Goal: Task Accomplishment & Management: Complete application form

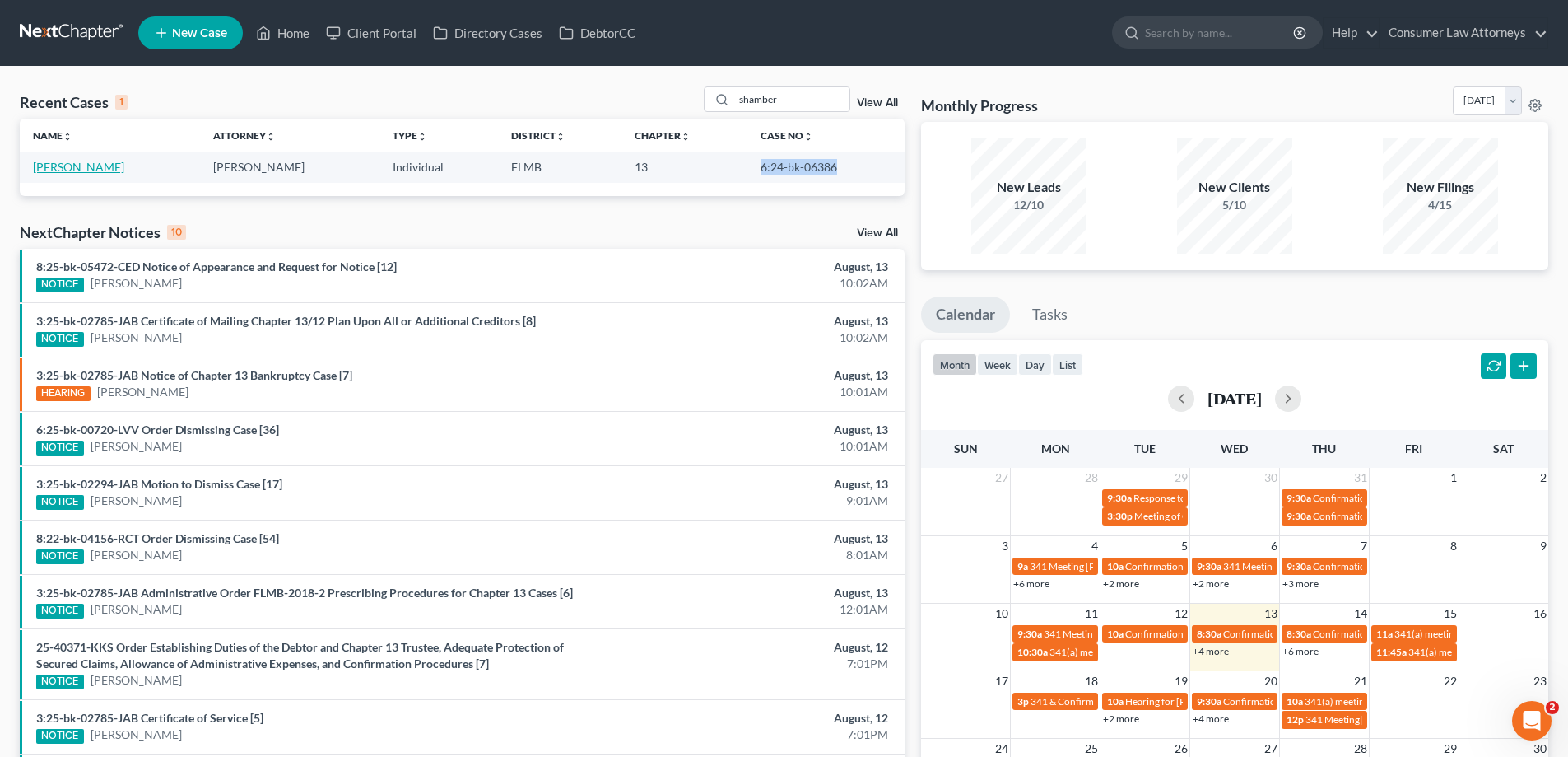
click at [98, 174] on link "[PERSON_NAME]" at bounding box center [79, 167] width 92 height 14
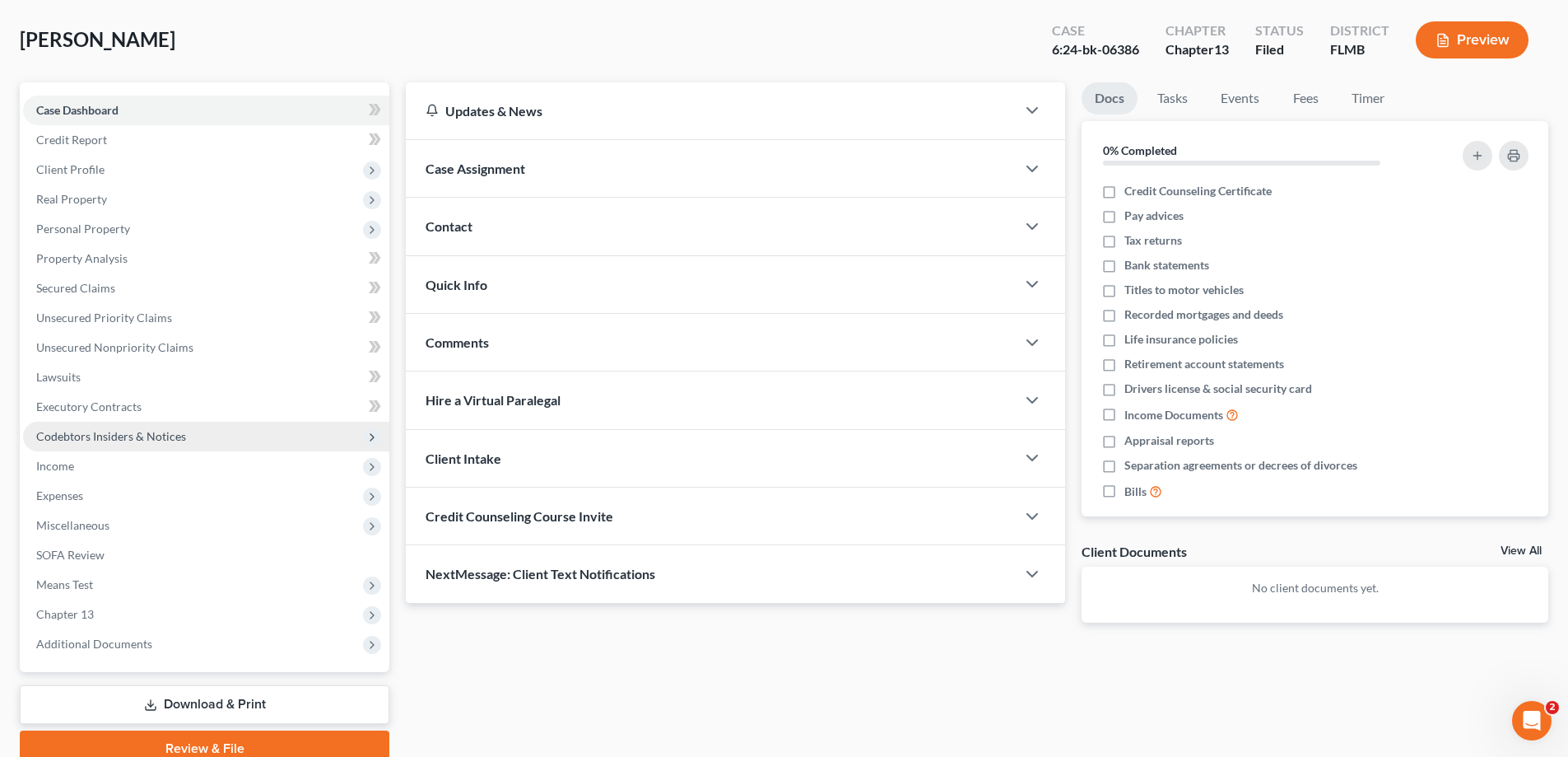
scroll to position [148, 0]
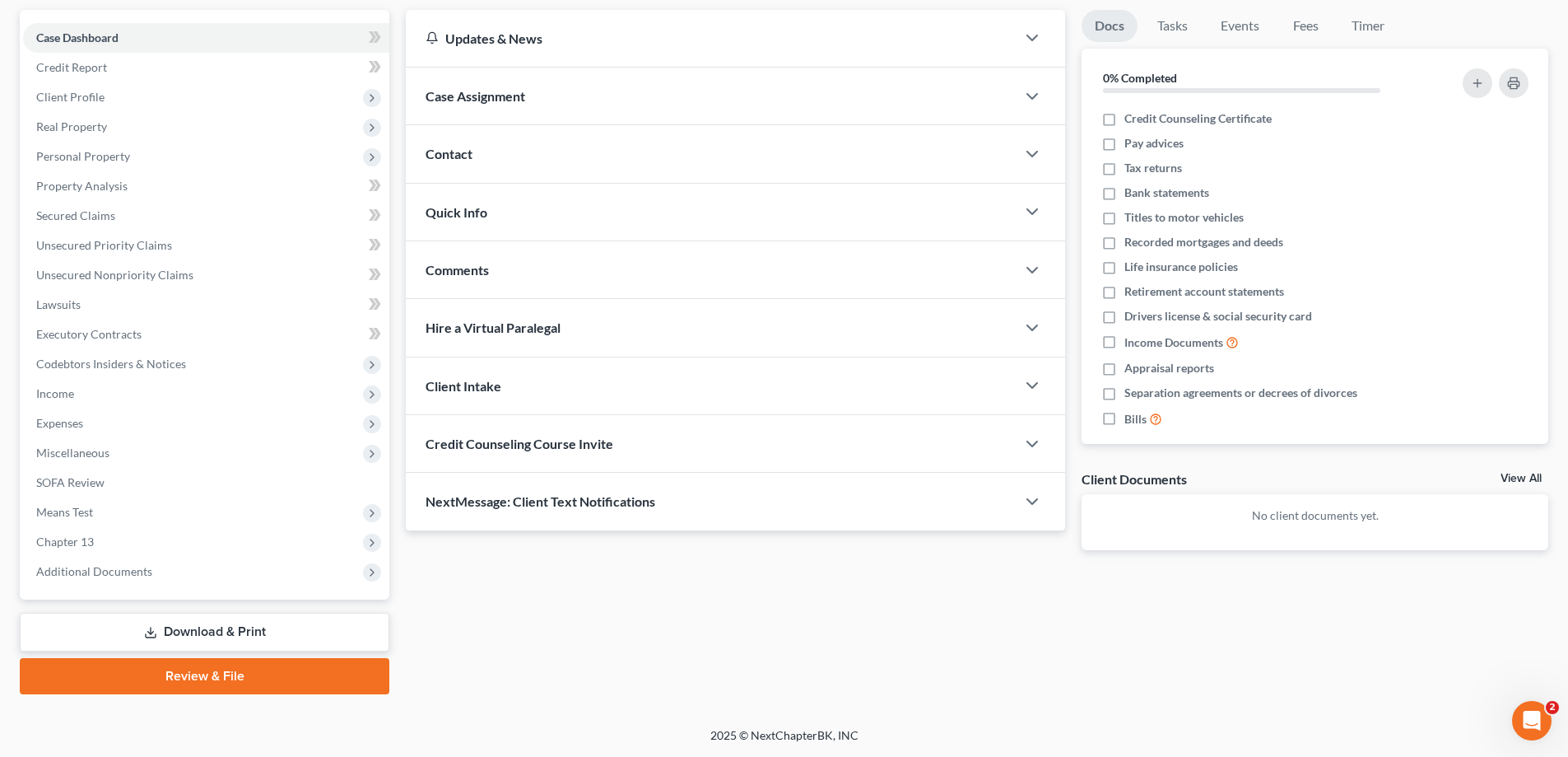
click at [162, 620] on link "Download & Print" at bounding box center [204, 632] width 370 height 39
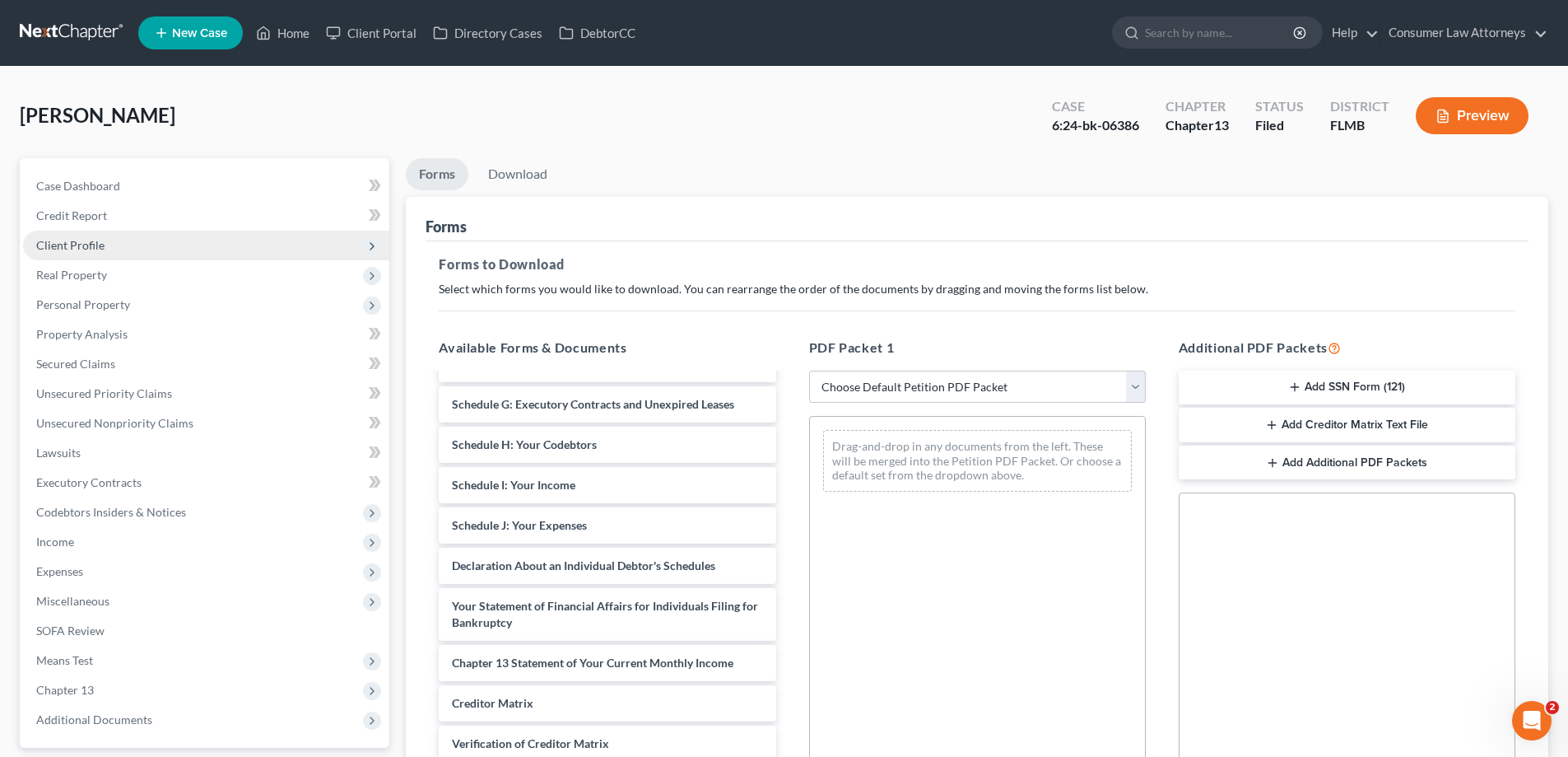
click at [85, 245] on span "Client Profile" at bounding box center [70, 246] width 68 height 14
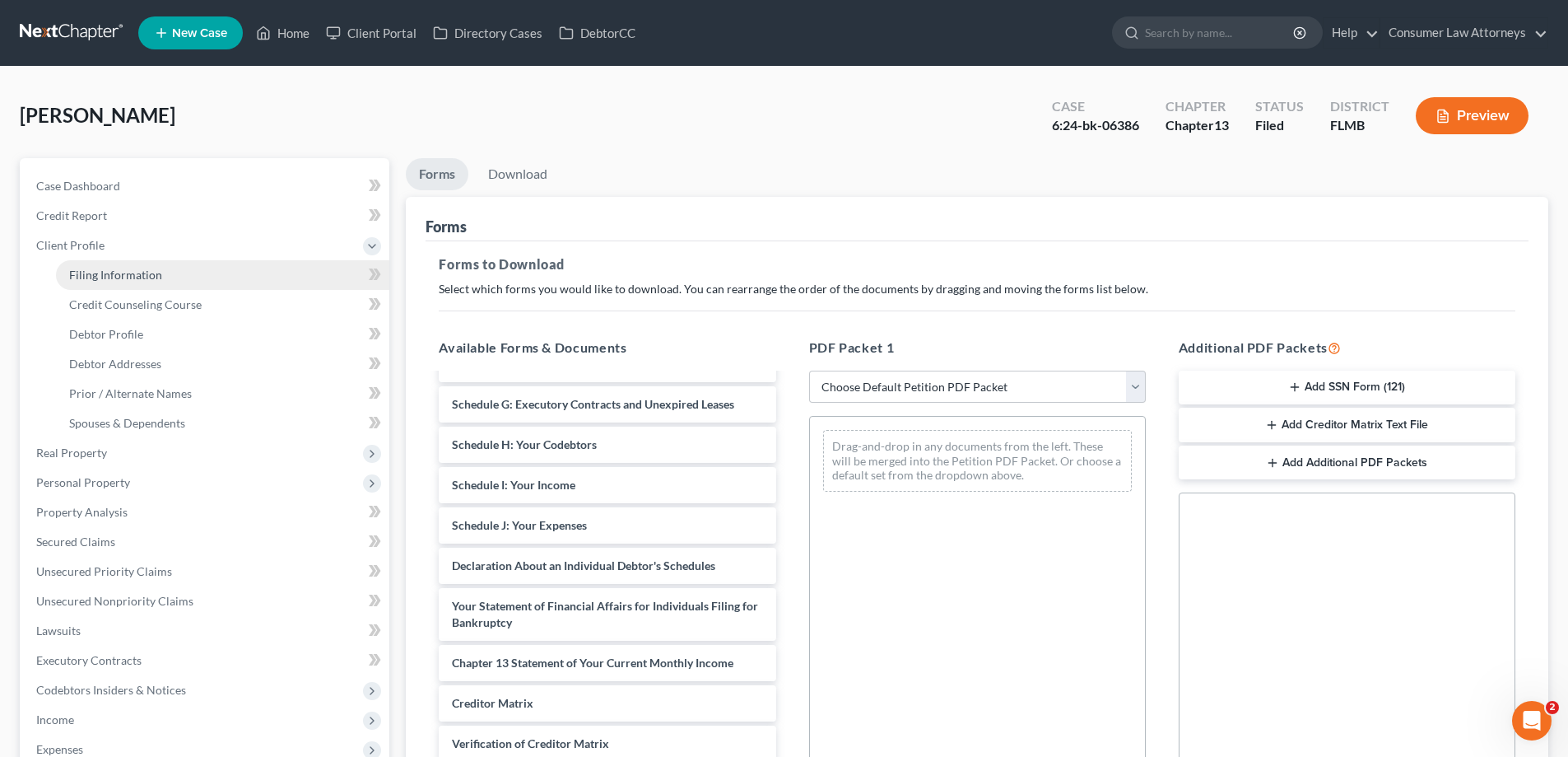
click at [95, 279] on span "Filing Information" at bounding box center [115, 275] width 93 height 14
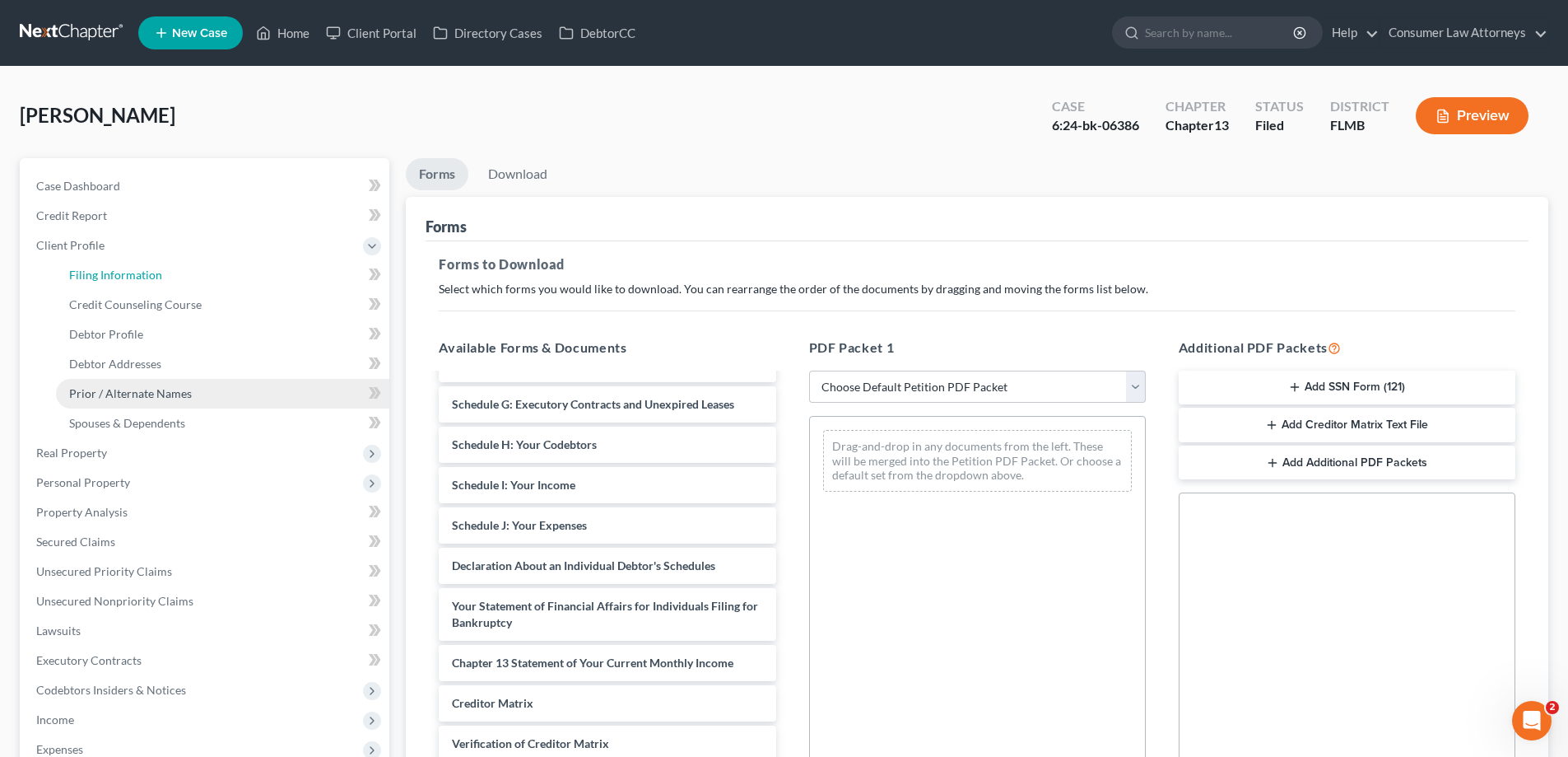
select select "1"
select select "0"
select select "3"
select select "0"
select select "9"
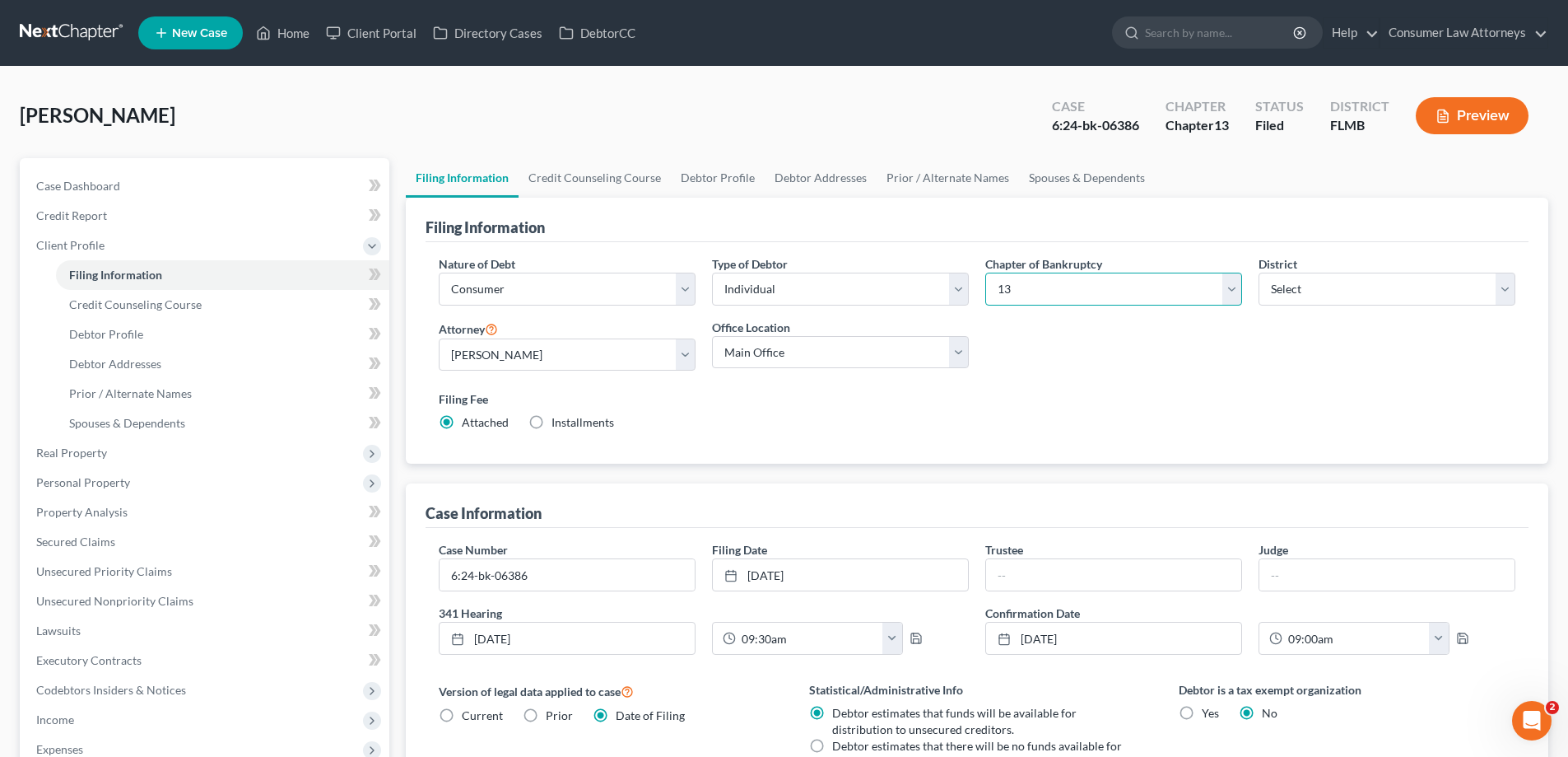
drag, startPoint x: 1059, startPoint y: 295, endPoint x: 1068, endPoint y: 305, distance: 13.5
click at [1059, 295] on select "Select 7 11 12 13" at bounding box center [1113, 289] width 257 height 33
select select "0"
click at [985, 273] on select "Select 7 11 12 13" at bounding box center [1113, 289] width 257 height 33
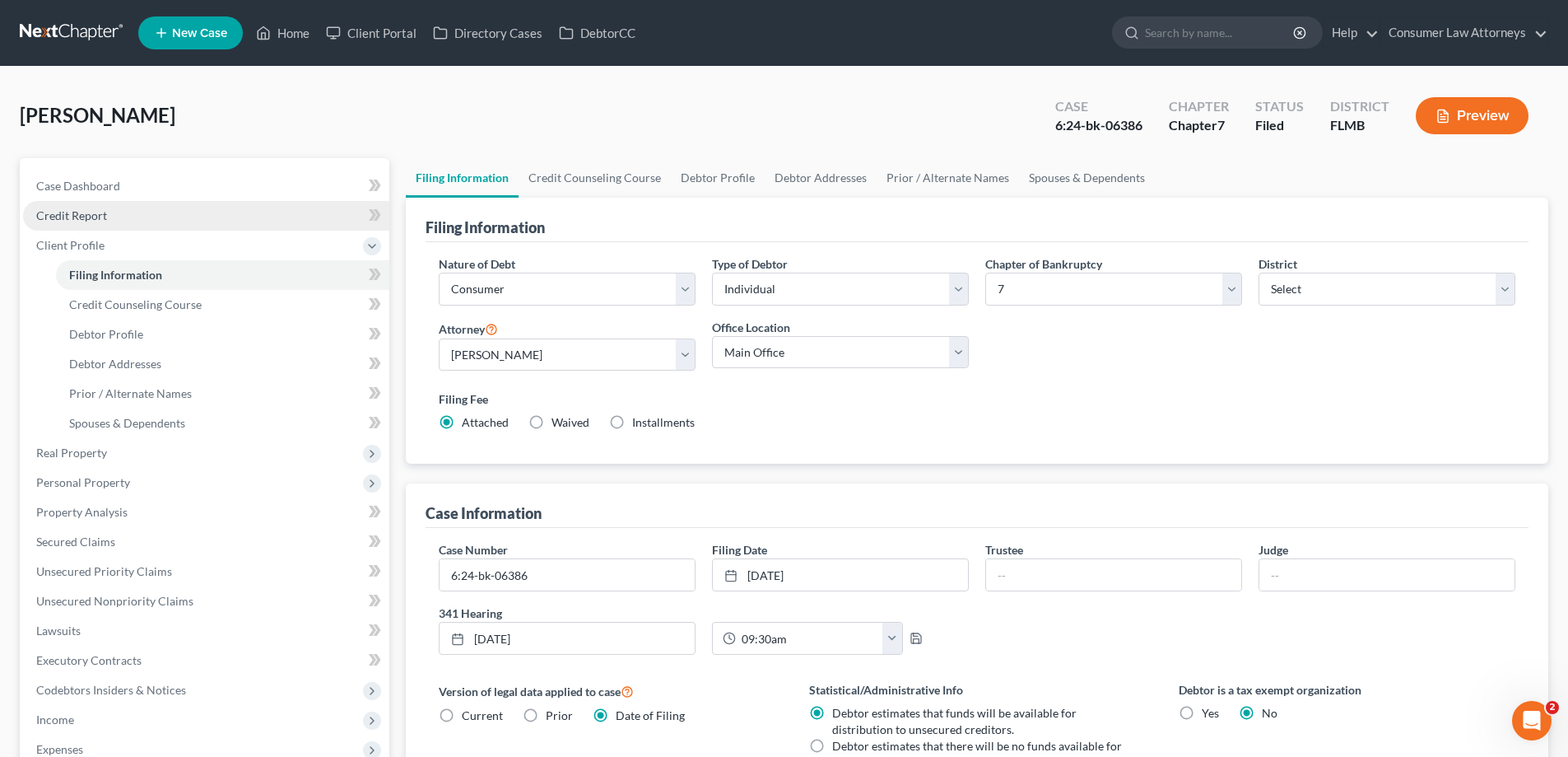
click at [82, 215] on span "Credit Report" at bounding box center [72, 216] width 71 height 14
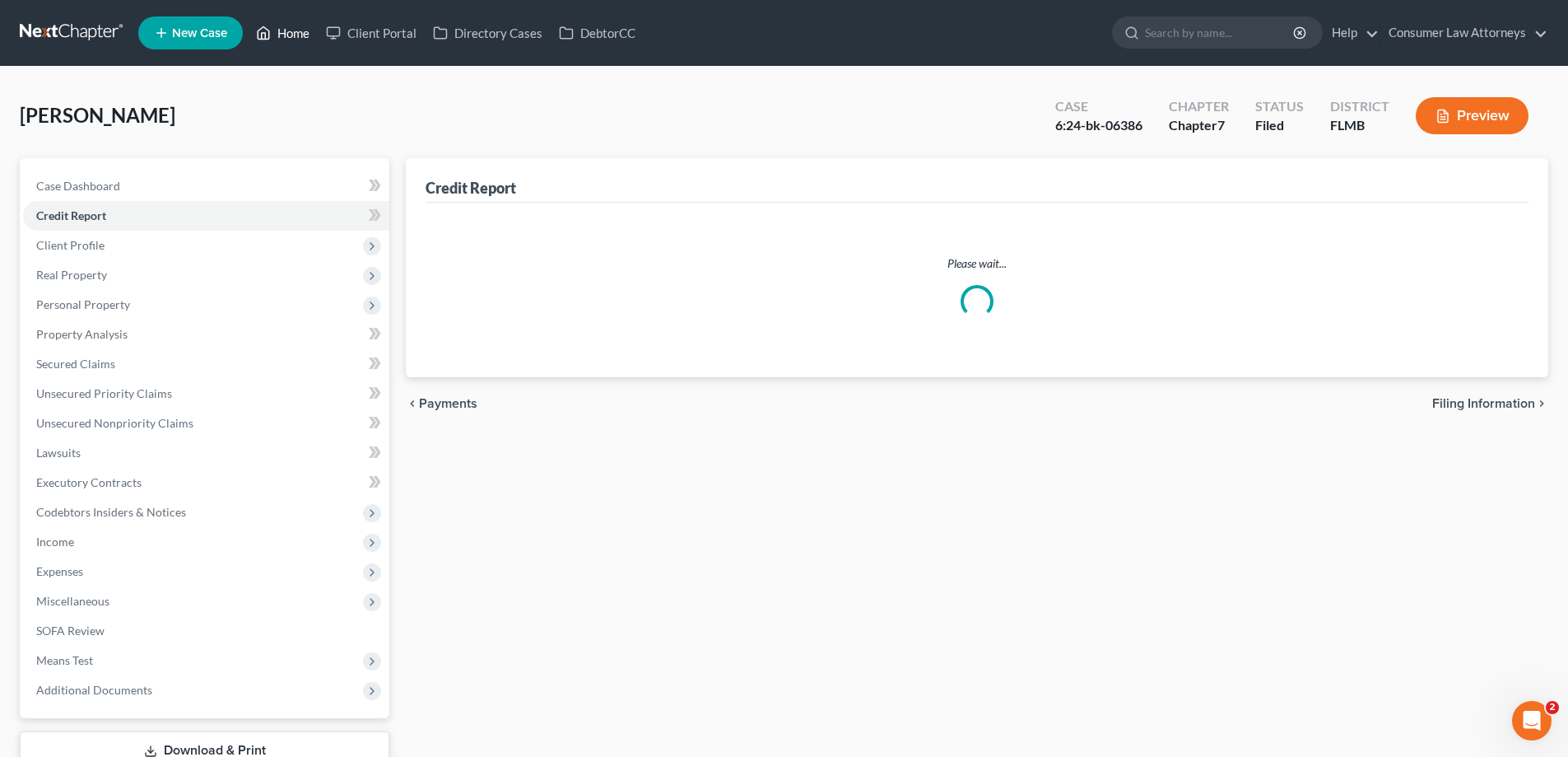
click at [275, 30] on link "Home" at bounding box center [283, 34] width 70 height 30
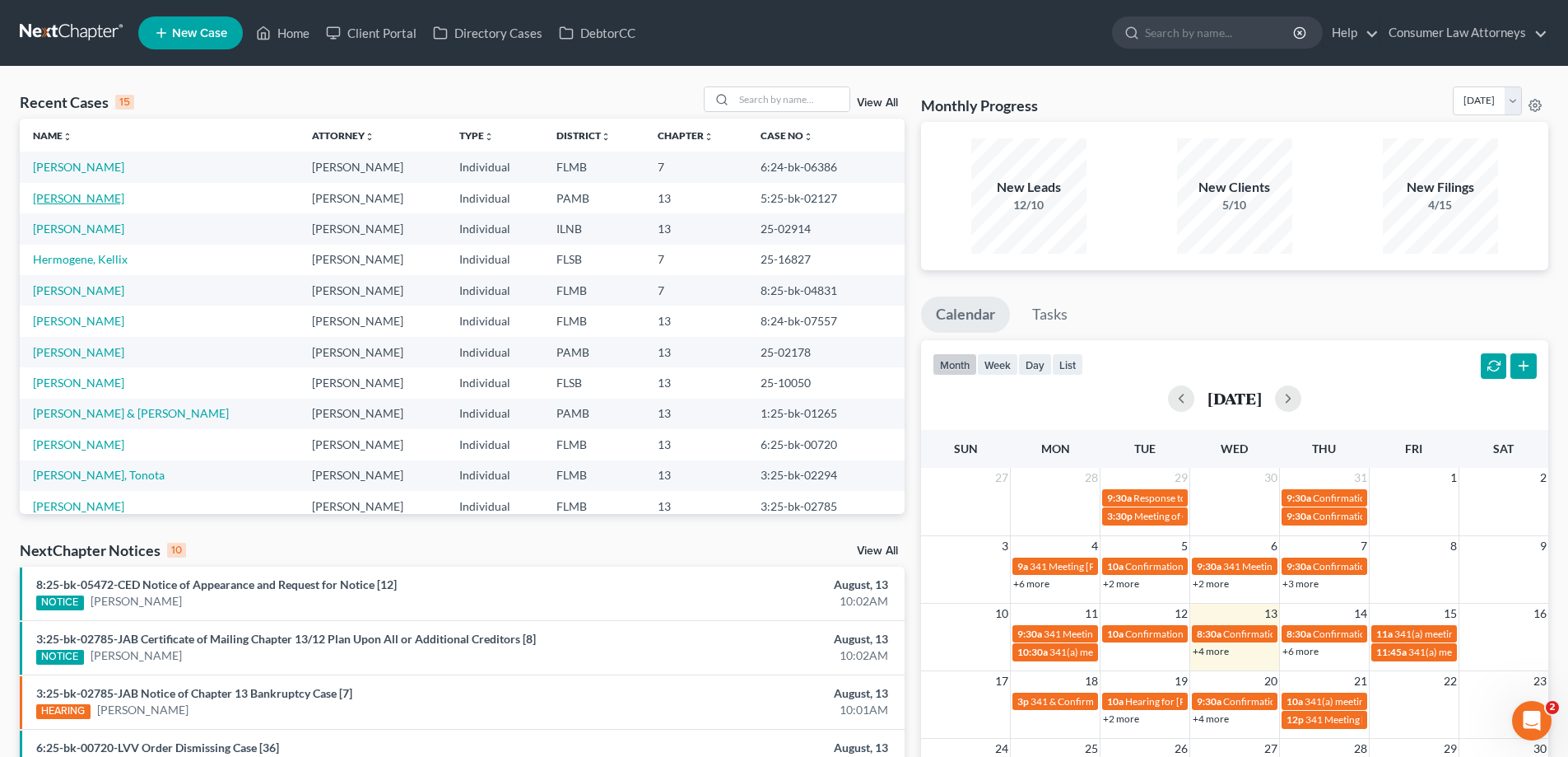
click at [76, 201] on link "[PERSON_NAME]" at bounding box center [79, 198] width 92 height 14
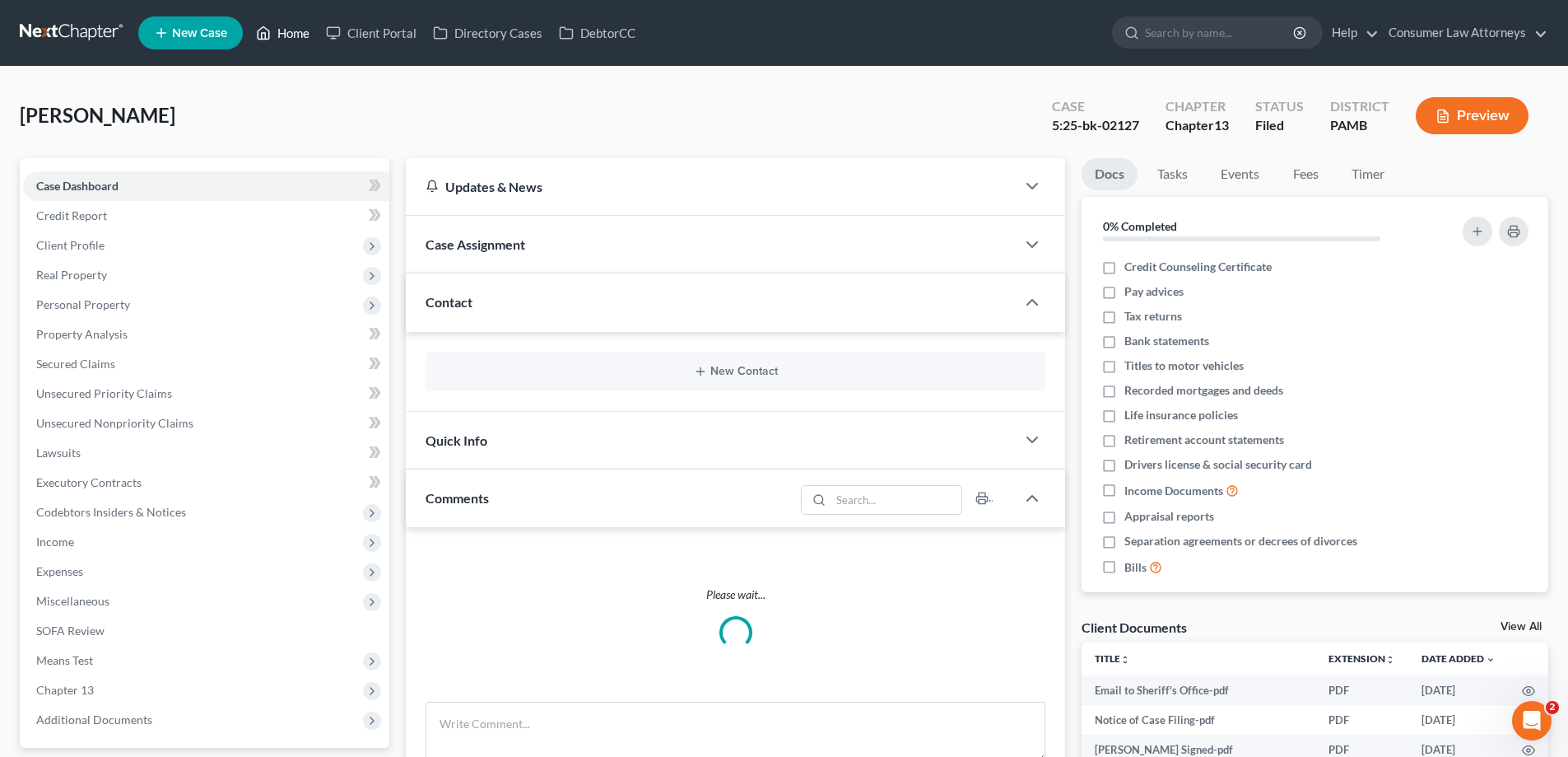
click at [298, 32] on link "Home" at bounding box center [283, 34] width 70 height 30
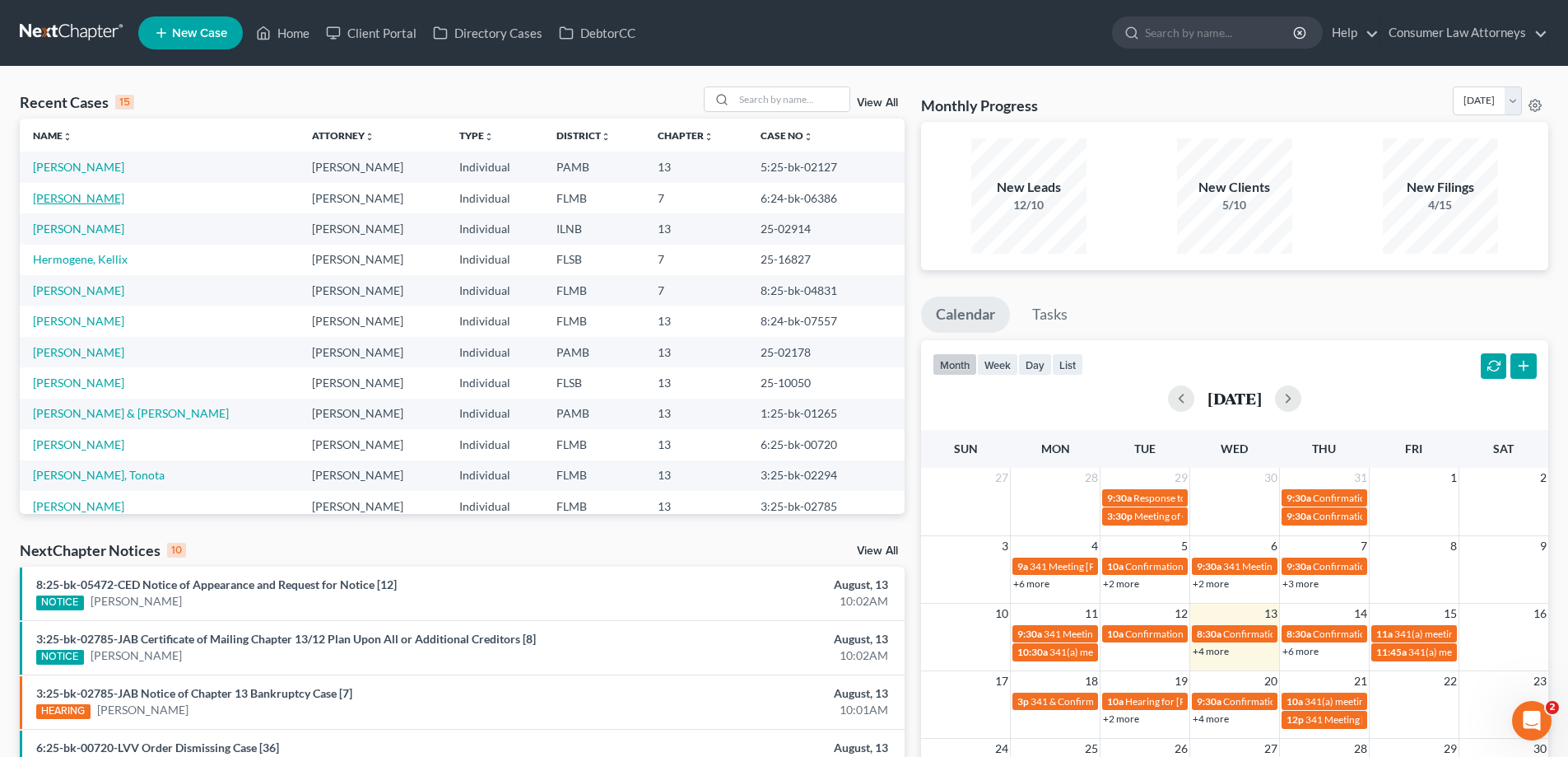
click at [79, 197] on link "[PERSON_NAME]" at bounding box center [79, 198] width 92 height 14
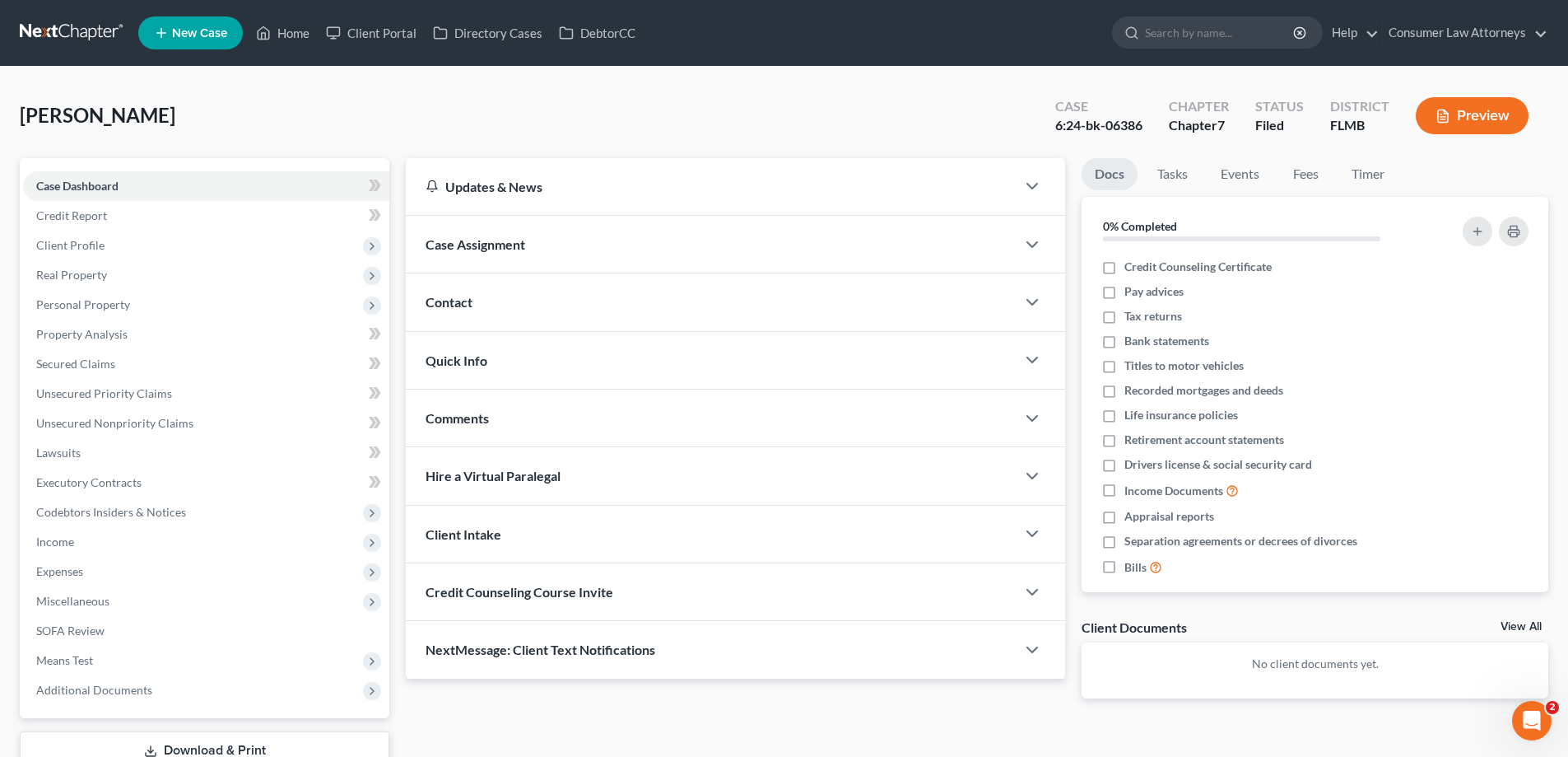
click at [11, 428] on div "[PERSON_NAME] Upgraded Case 6:24-bk-06386 Chapter Chapter 7 Status Filed Distri…" at bounding box center [784, 457] width 1568 height 779
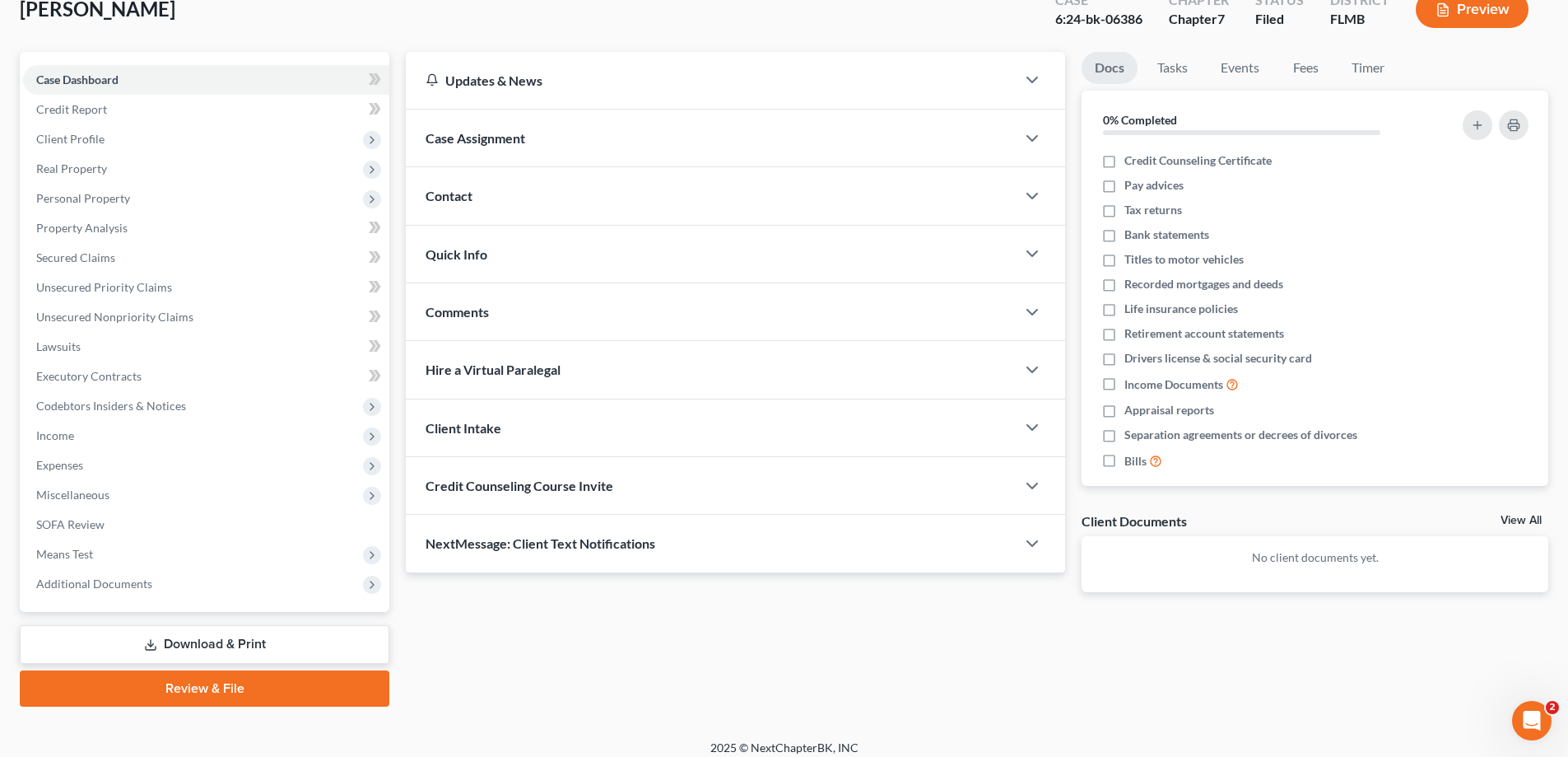
scroll to position [118, 0]
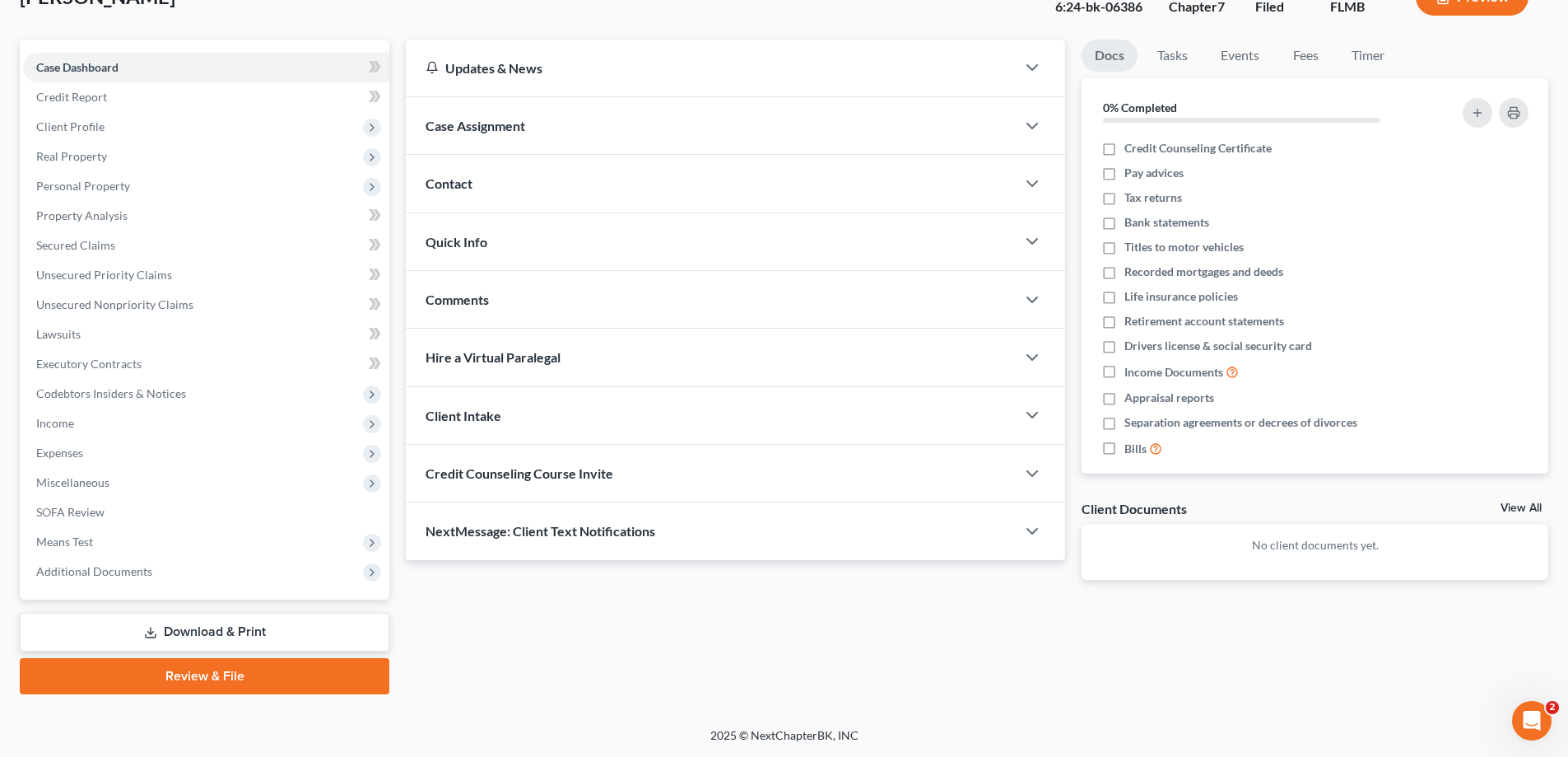
click at [176, 625] on link "Download & Print" at bounding box center [204, 632] width 370 height 39
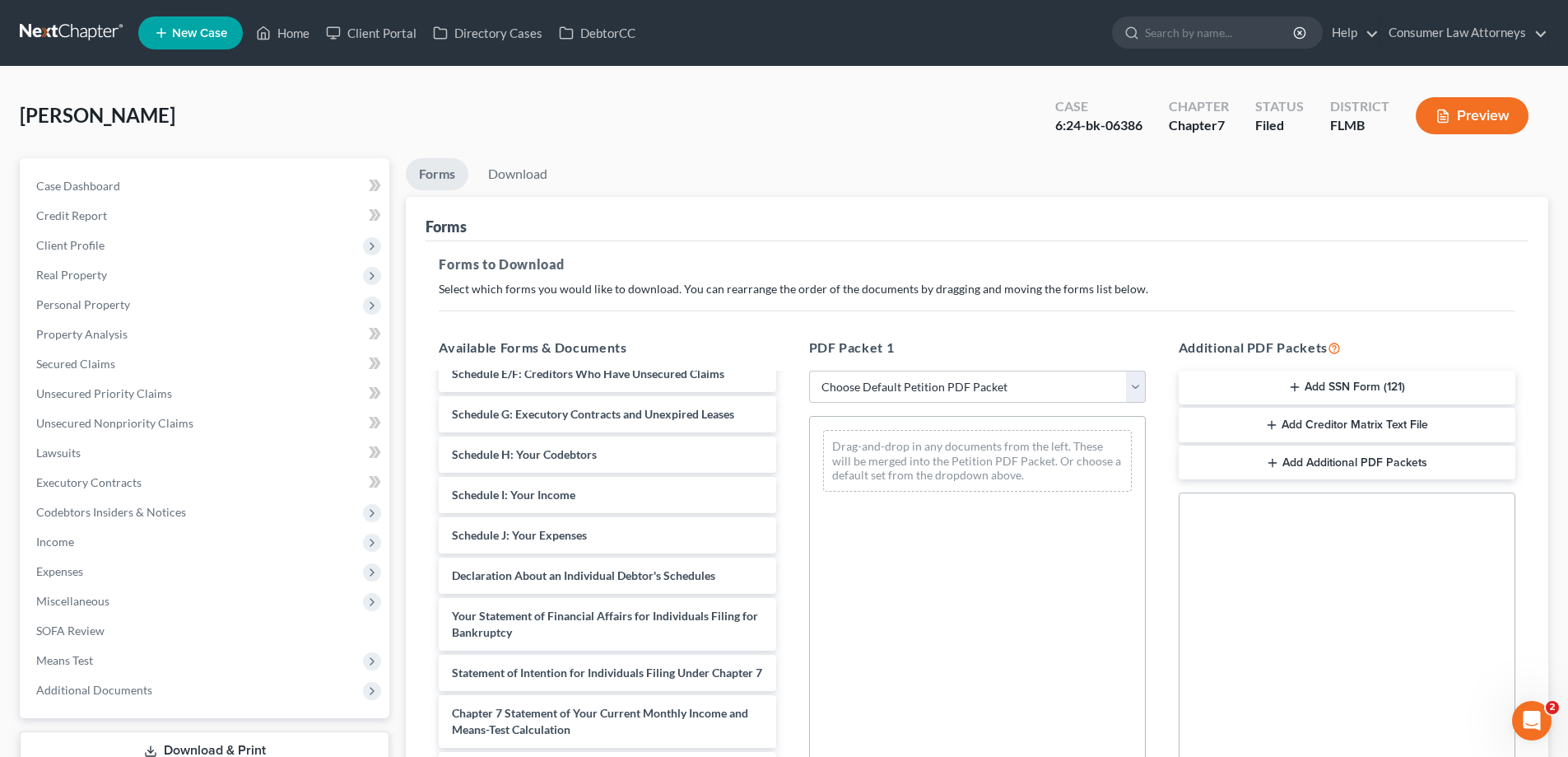
scroll to position [247, 0]
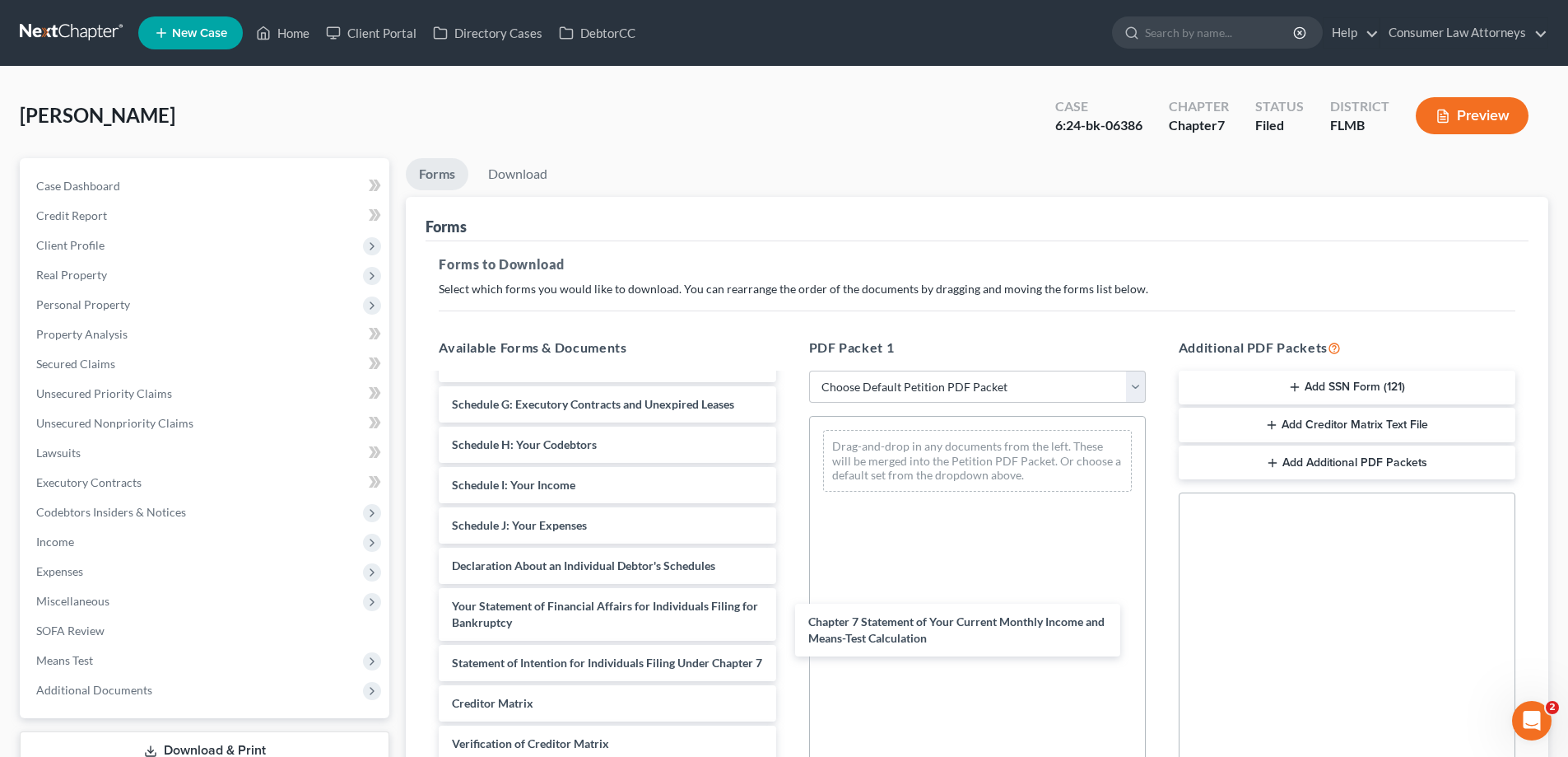
drag, startPoint x: 539, startPoint y: 719, endPoint x: 887, endPoint y: 543, distance: 390.0
click at [788, 620] on div "Chapter 7 Statement of Your Current Monthly Income and Means-Test Calculation V…" at bounding box center [607, 494] width 363 height 731
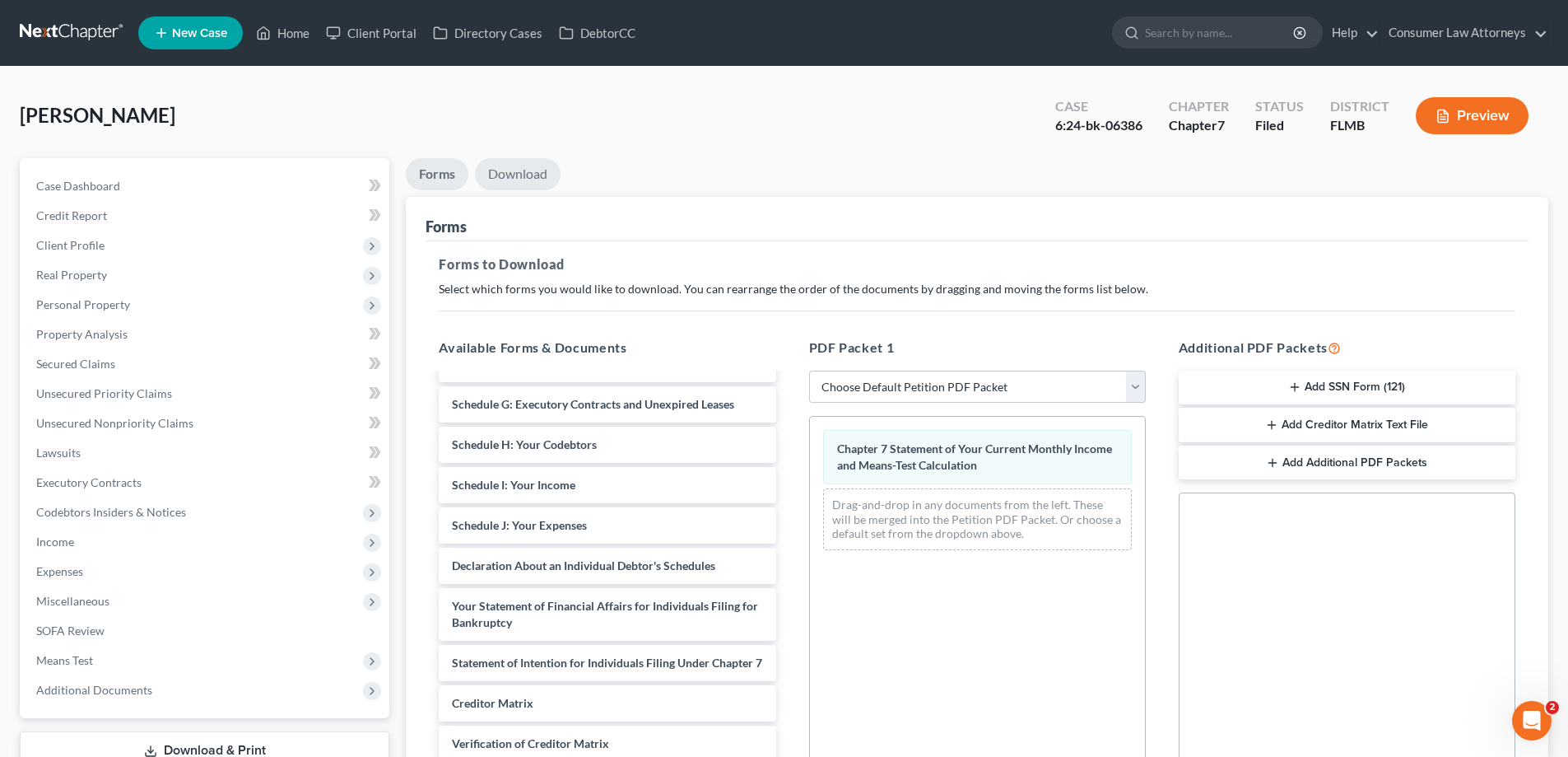
click at [509, 178] on link "Download" at bounding box center [517, 174] width 86 height 32
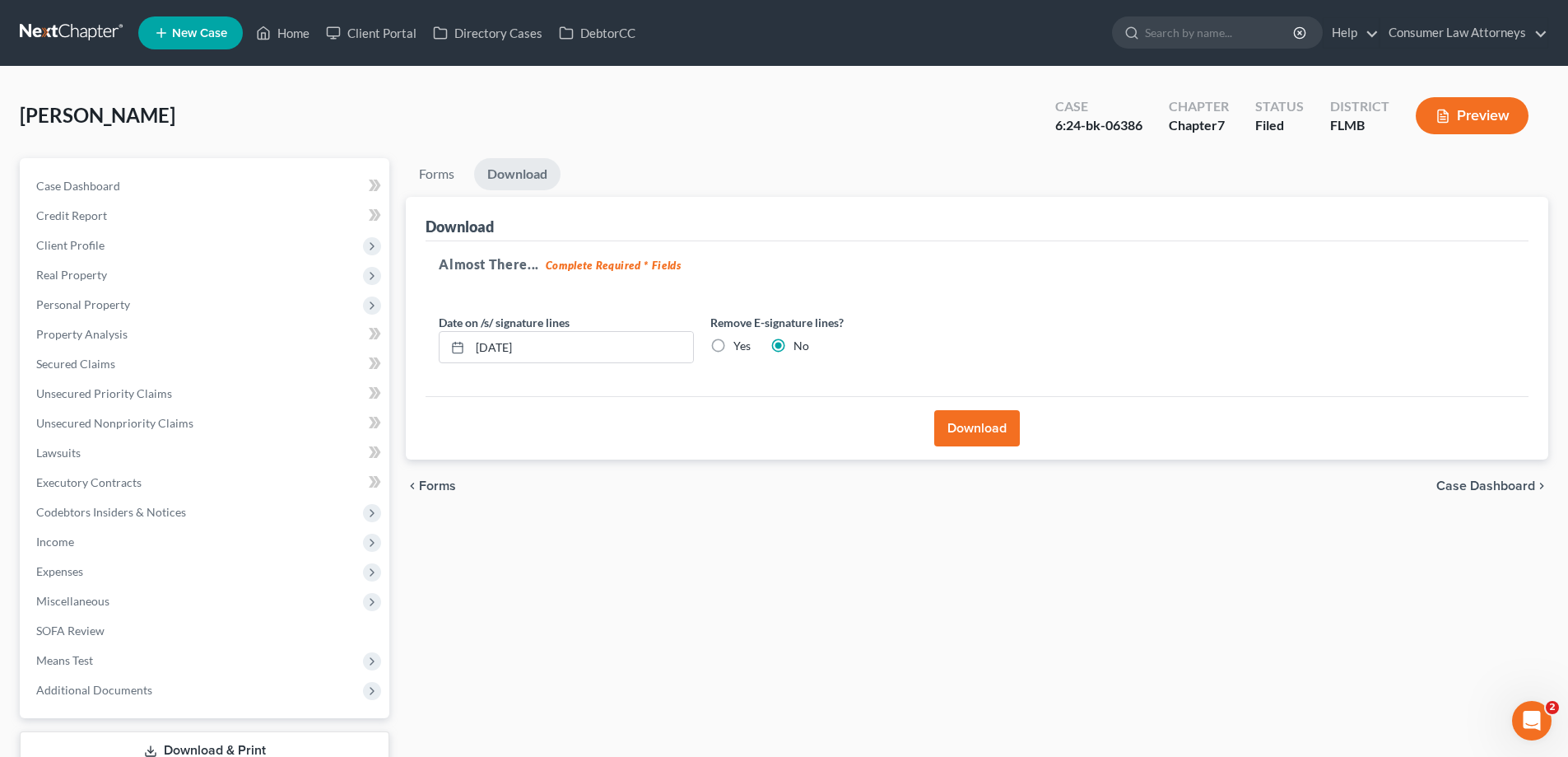
click at [959, 431] on button "Download" at bounding box center [976, 428] width 86 height 36
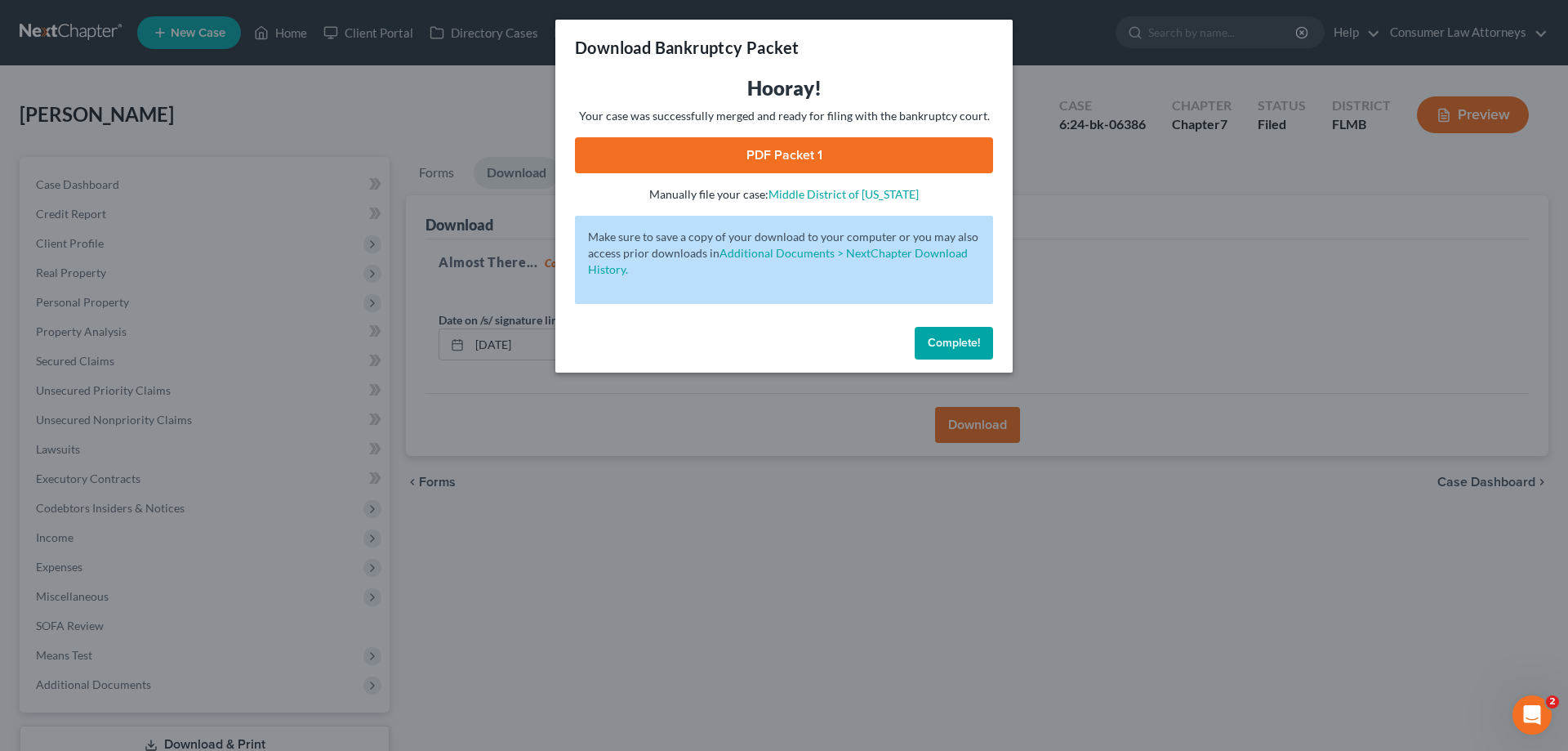
click at [784, 162] on link "PDF Packet 1" at bounding box center [784, 155] width 418 height 36
drag, startPoint x: 936, startPoint y: 344, endPoint x: 589, endPoint y: 381, distance: 349.0
click at [936, 344] on span "Complete!" at bounding box center [954, 343] width 53 height 14
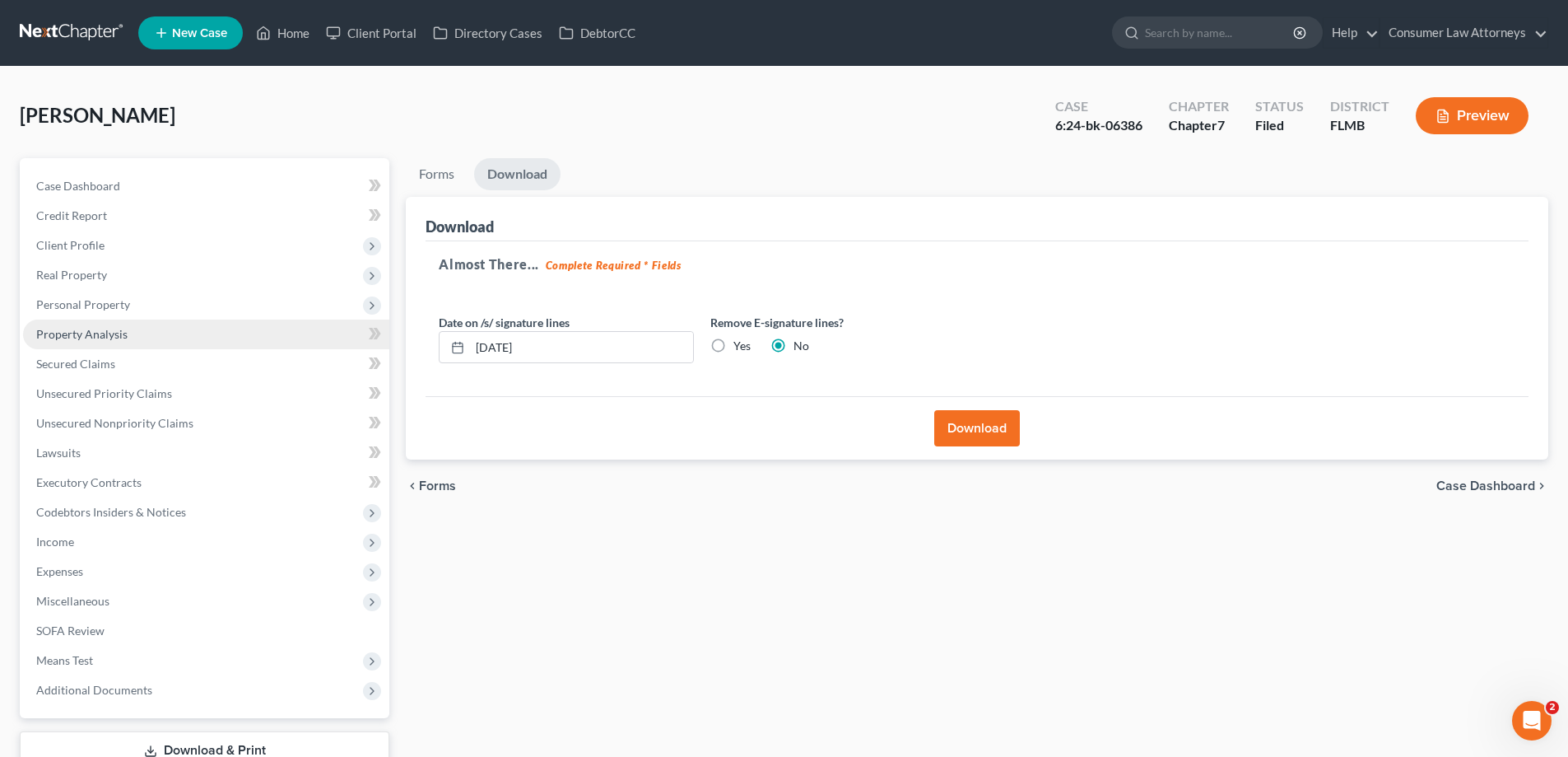
click at [65, 334] on span "Property Analysis" at bounding box center [82, 334] width 92 height 14
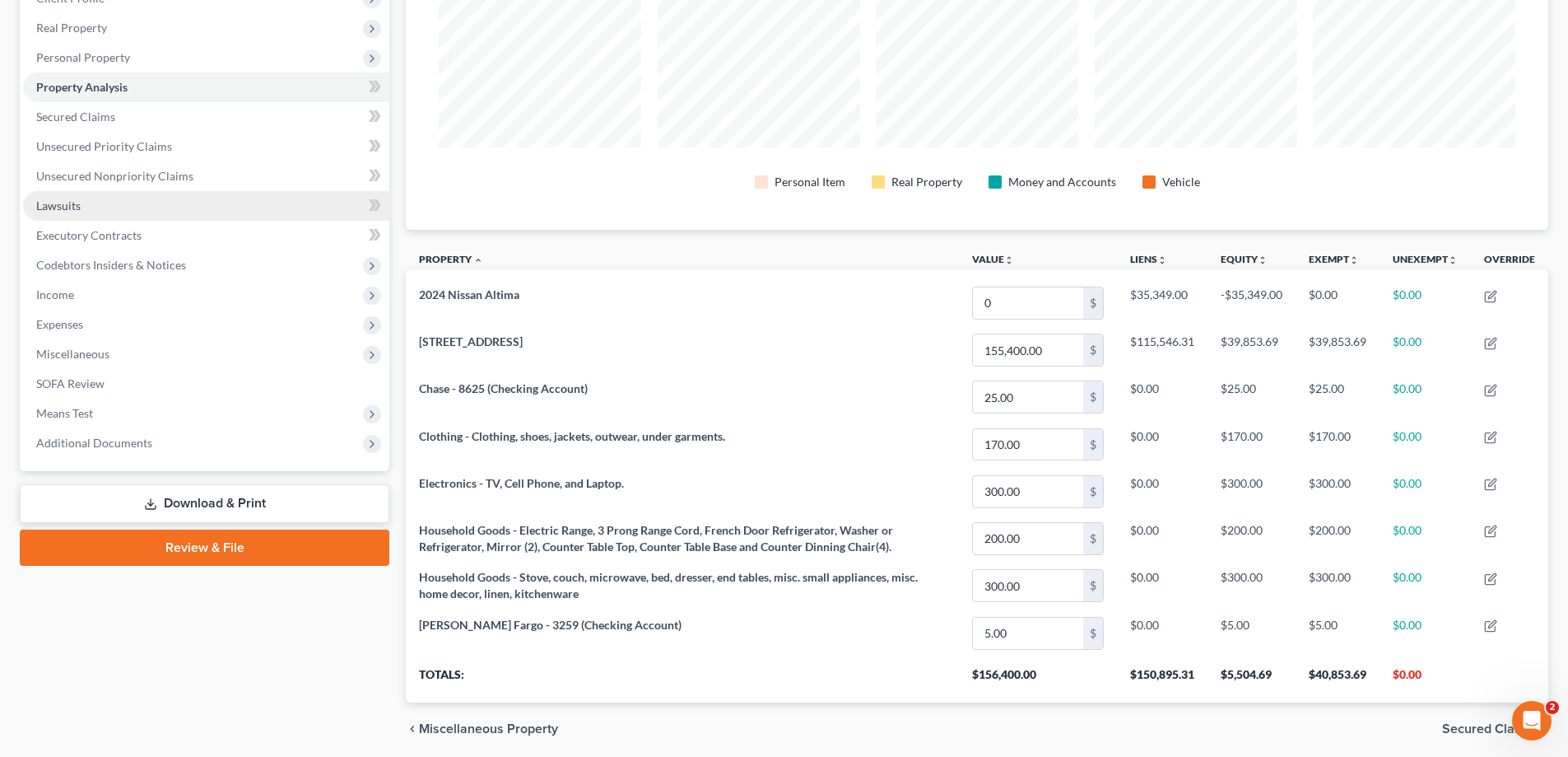
scroll to position [165, 0]
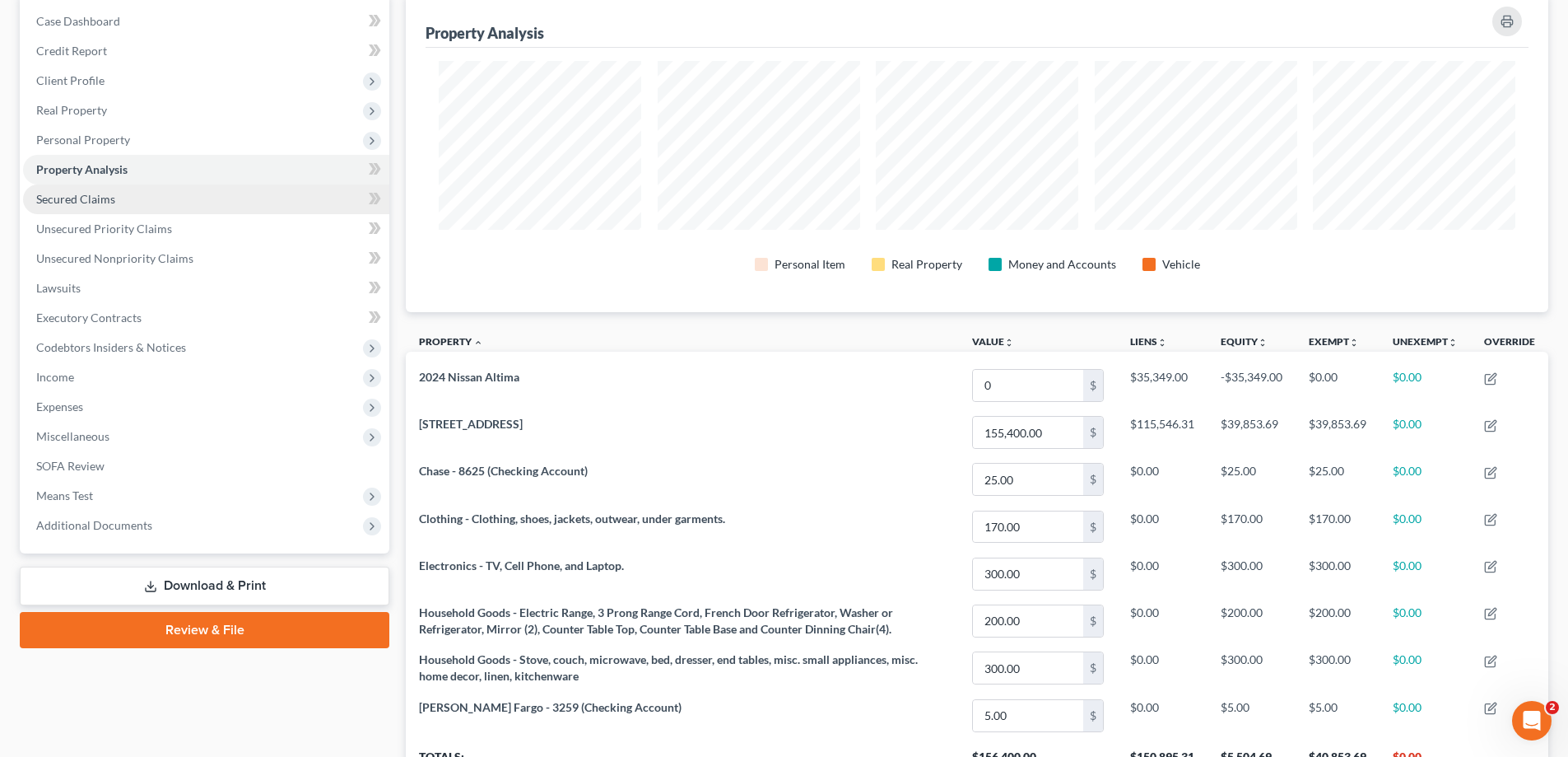
click at [89, 199] on span "Secured Claims" at bounding box center [76, 199] width 79 height 14
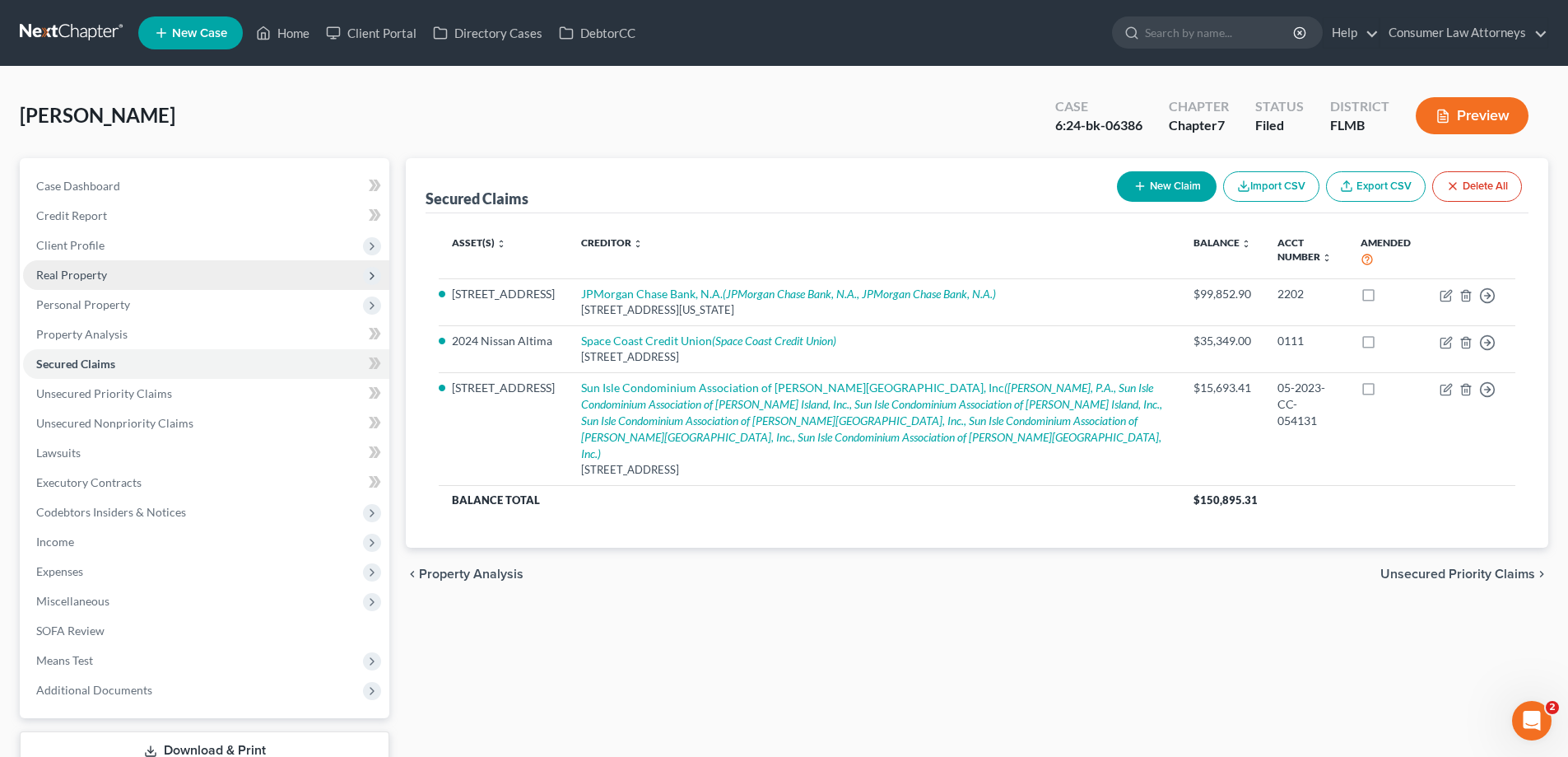
click at [59, 269] on span "Real Property" at bounding box center [72, 275] width 71 height 14
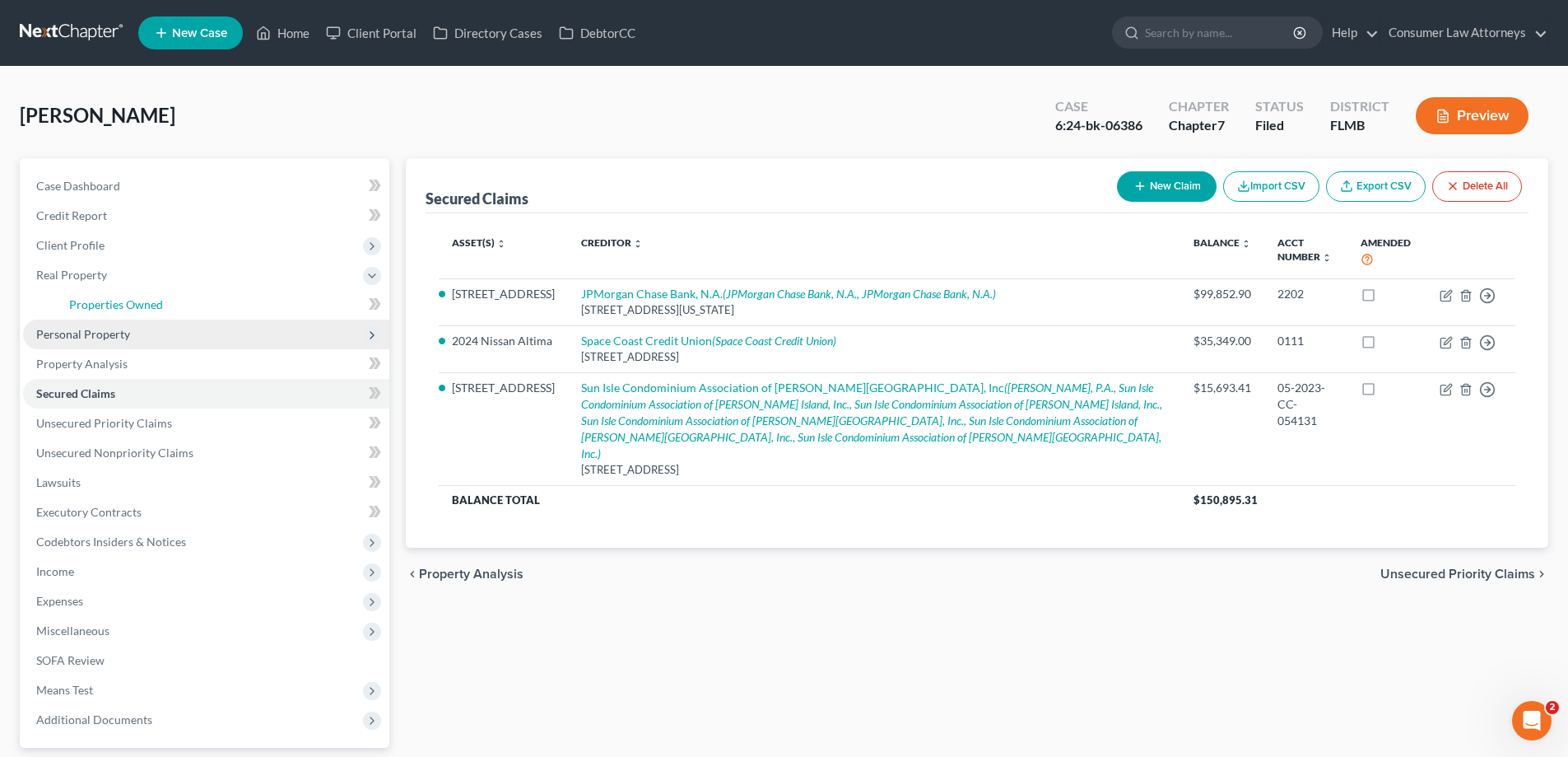
click at [110, 306] on span "Properties Owned" at bounding box center [116, 305] width 94 height 14
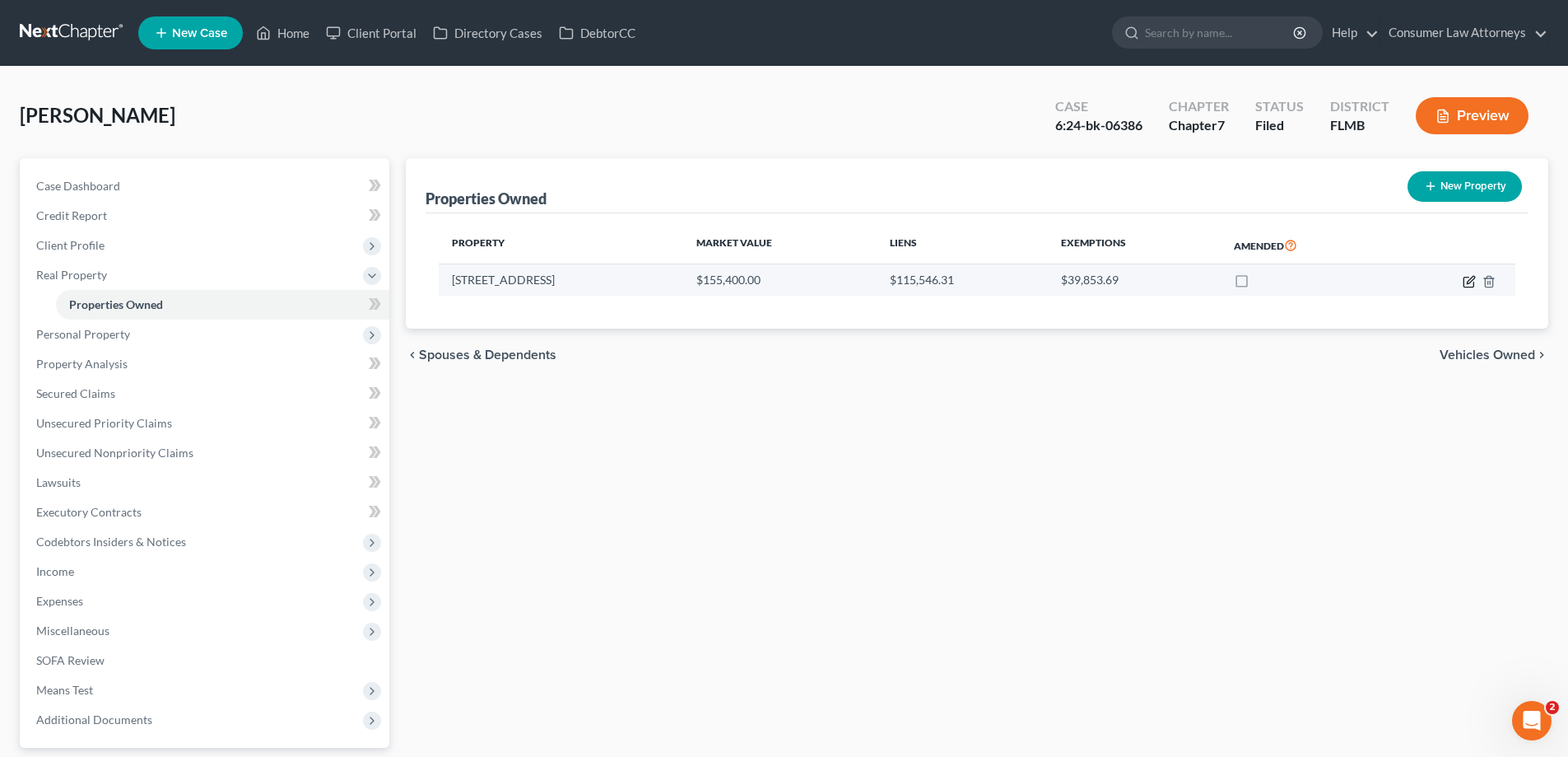
click at [1474, 286] on icon "button" at bounding box center [1468, 281] width 10 height 10
select select "9"
select select "3"
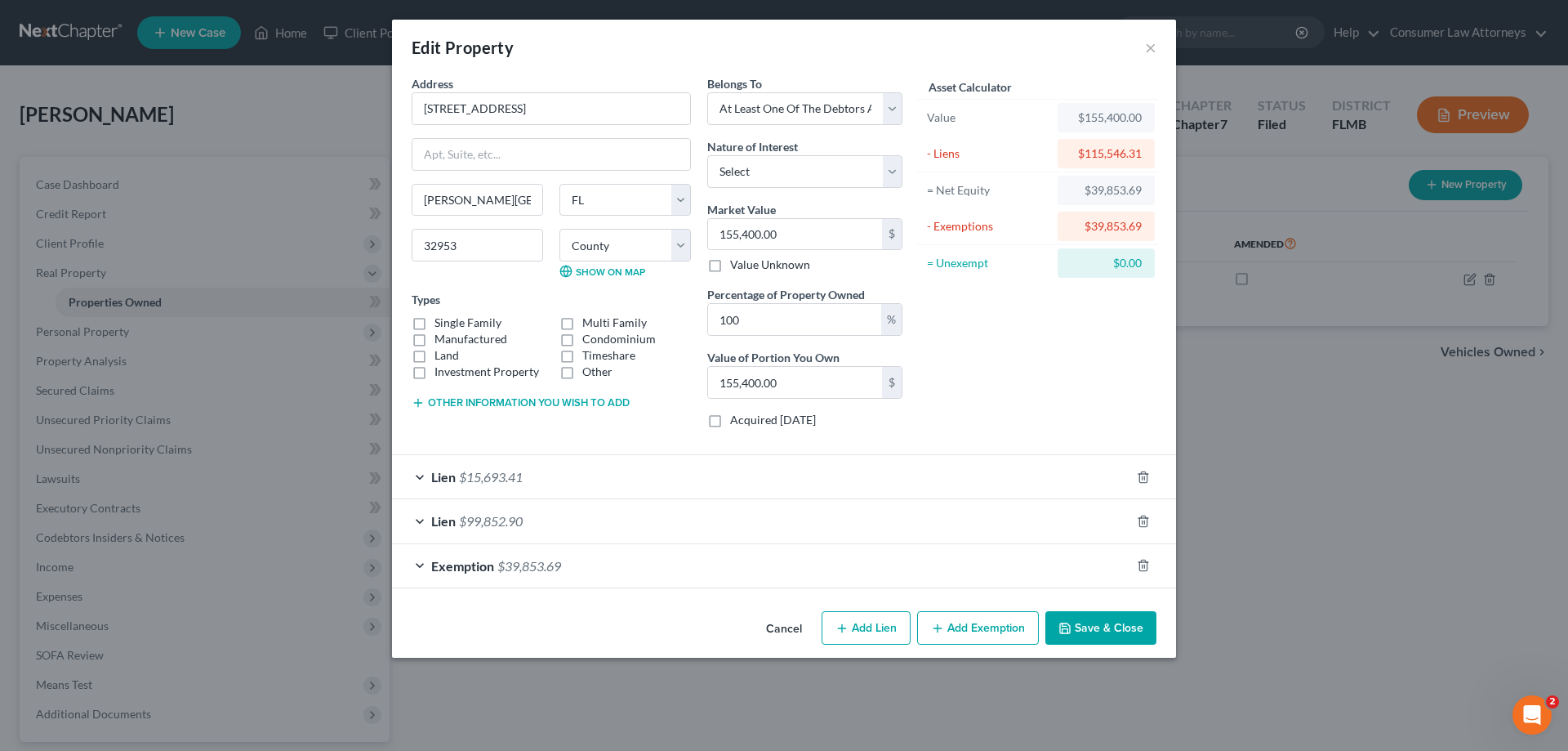
click at [1092, 632] on button "Save & Close" at bounding box center [1101, 628] width 111 height 34
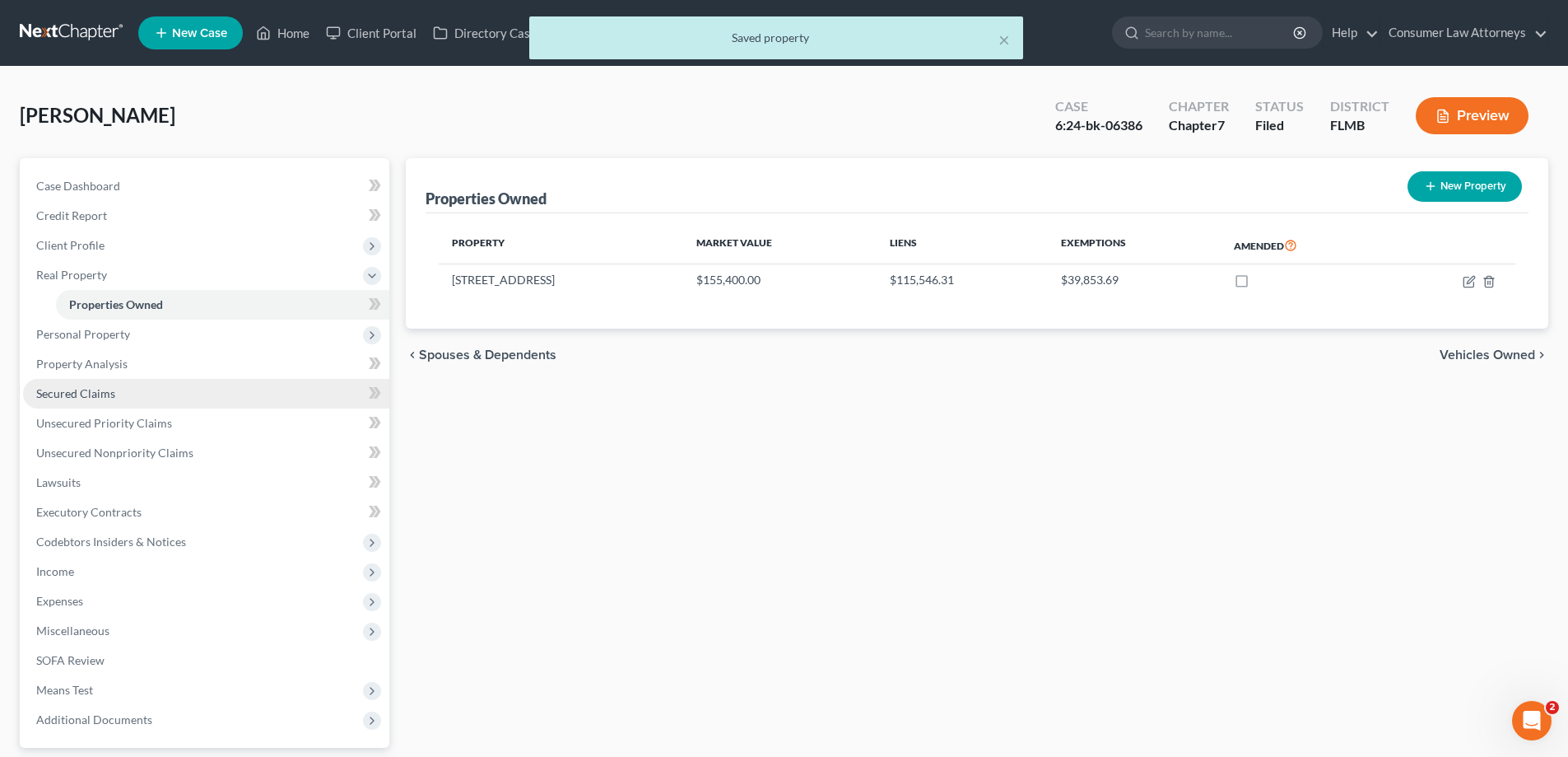
click at [88, 399] on span "Secured Claims" at bounding box center [76, 393] width 79 height 14
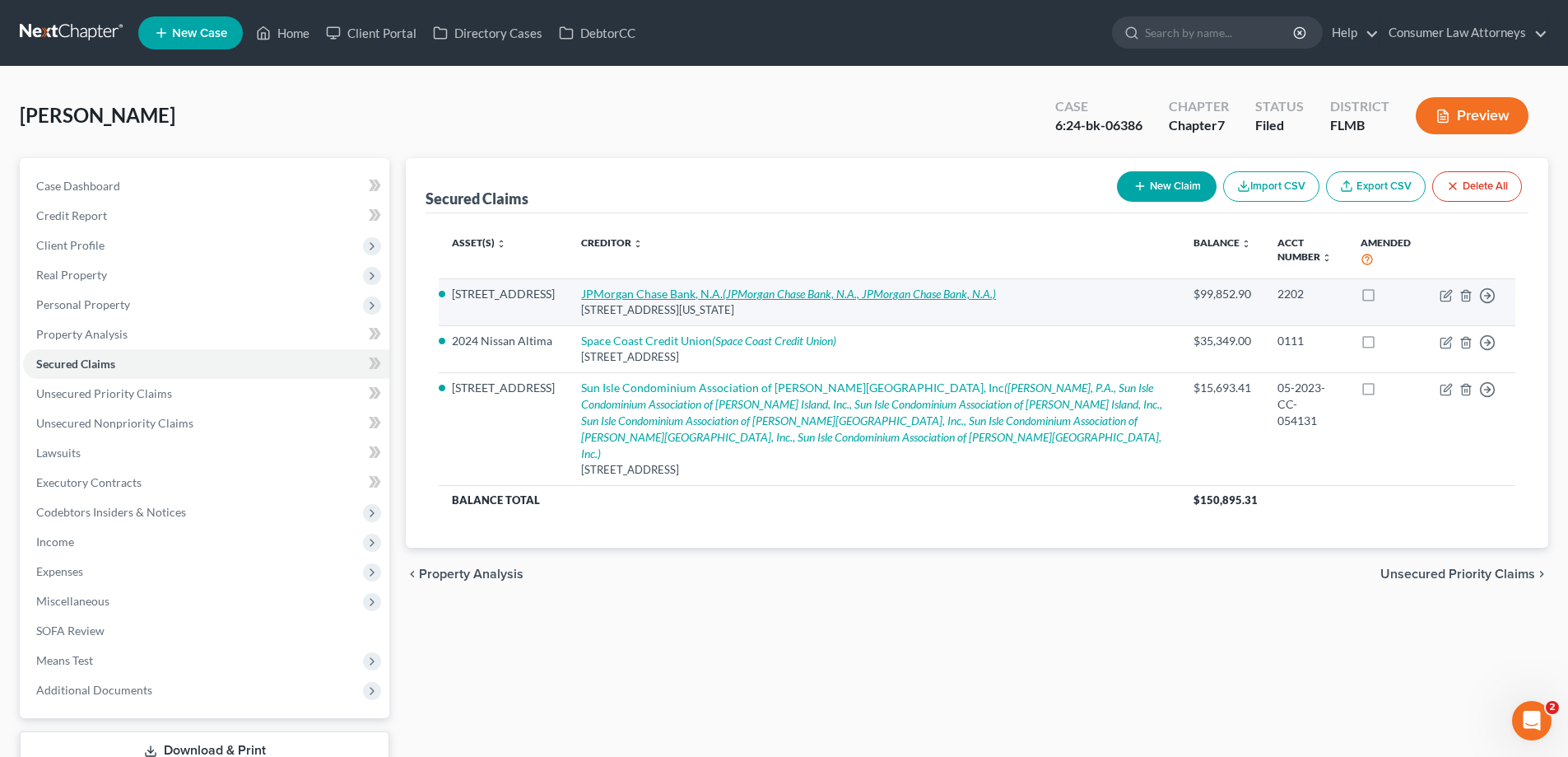
click at [696, 295] on link "JPMorgan Chase Bank, N.A. (JPMorgan Chase Bank, N.A., JPMorgan Chase Bank, N.A.)" at bounding box center [788, 294] width 415 height 14
select select "19"
select select "4"
select select "2"
select select "0"
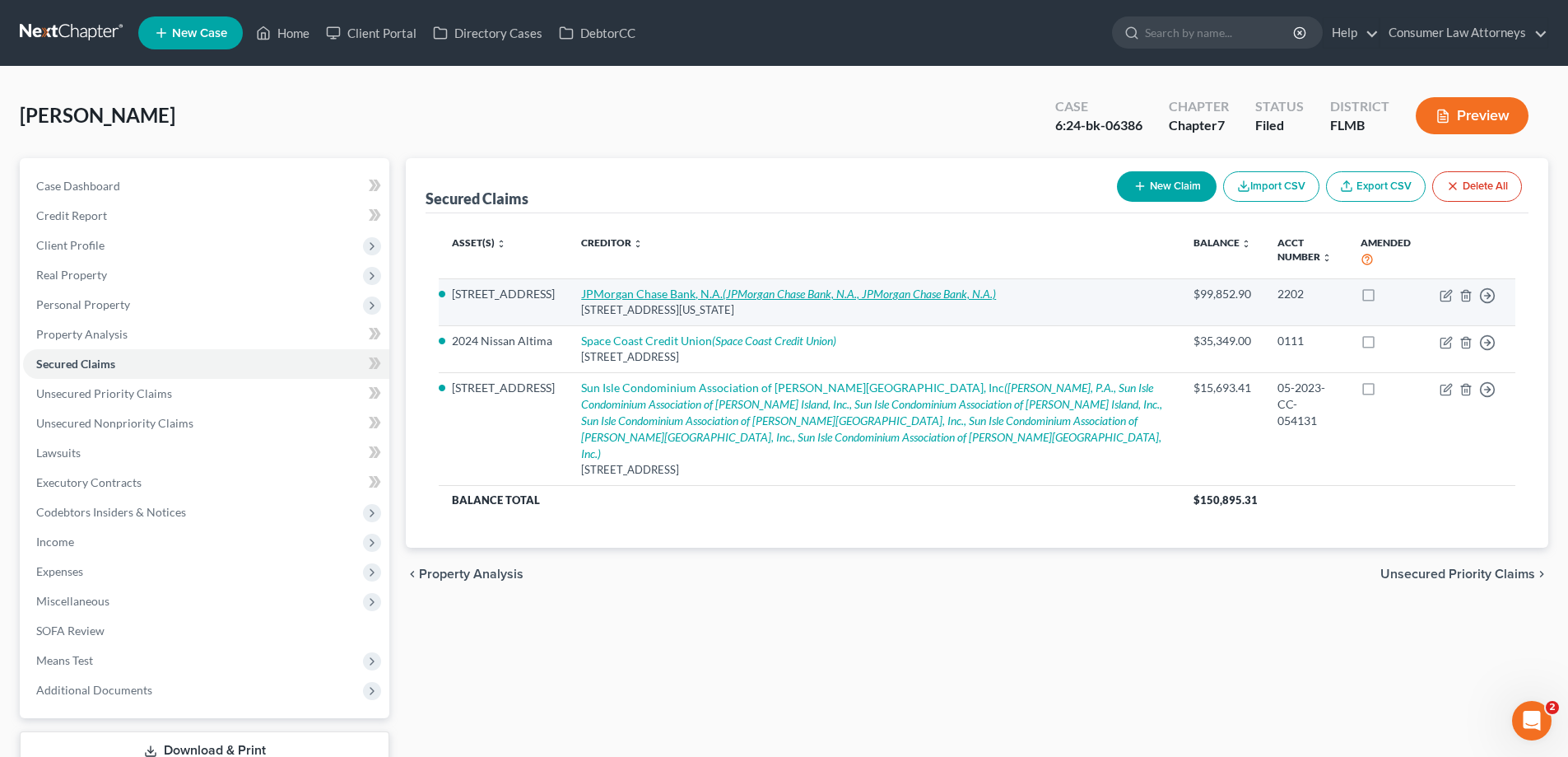
select select "0"
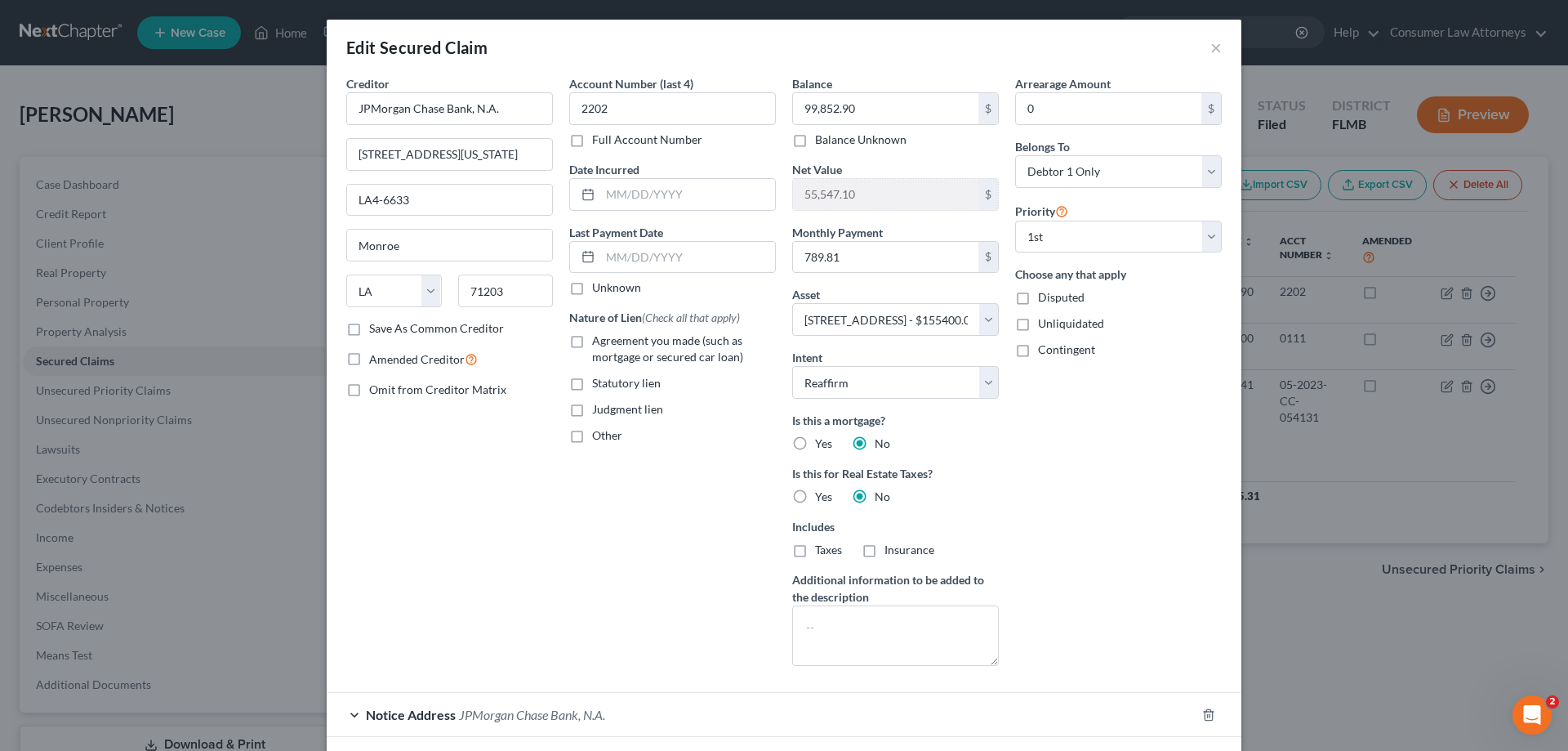
click at [814, 301] on span "Asset" at bounding box center [807, 294] width 28 height 14
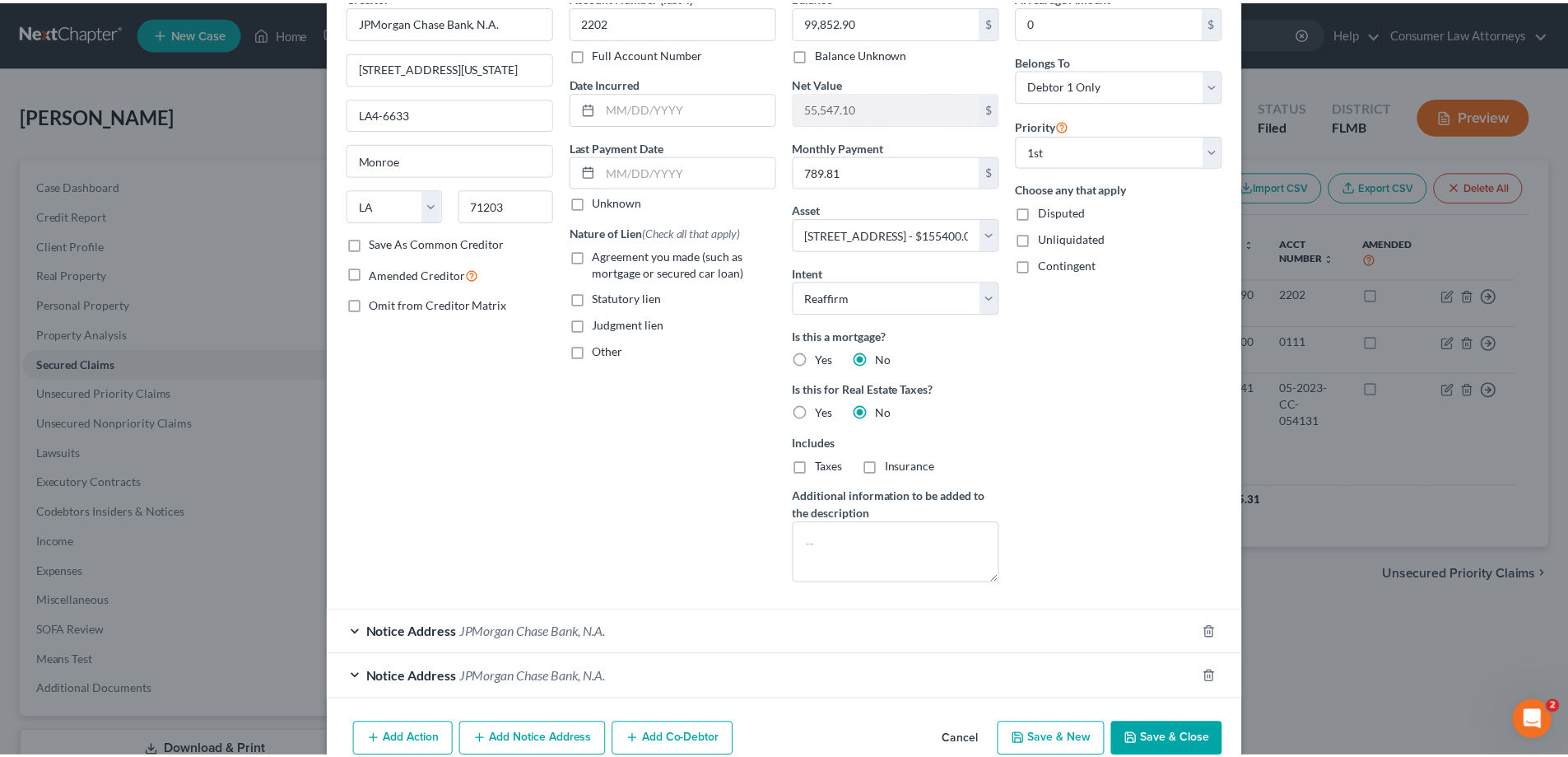
scroll to position [169, 0]
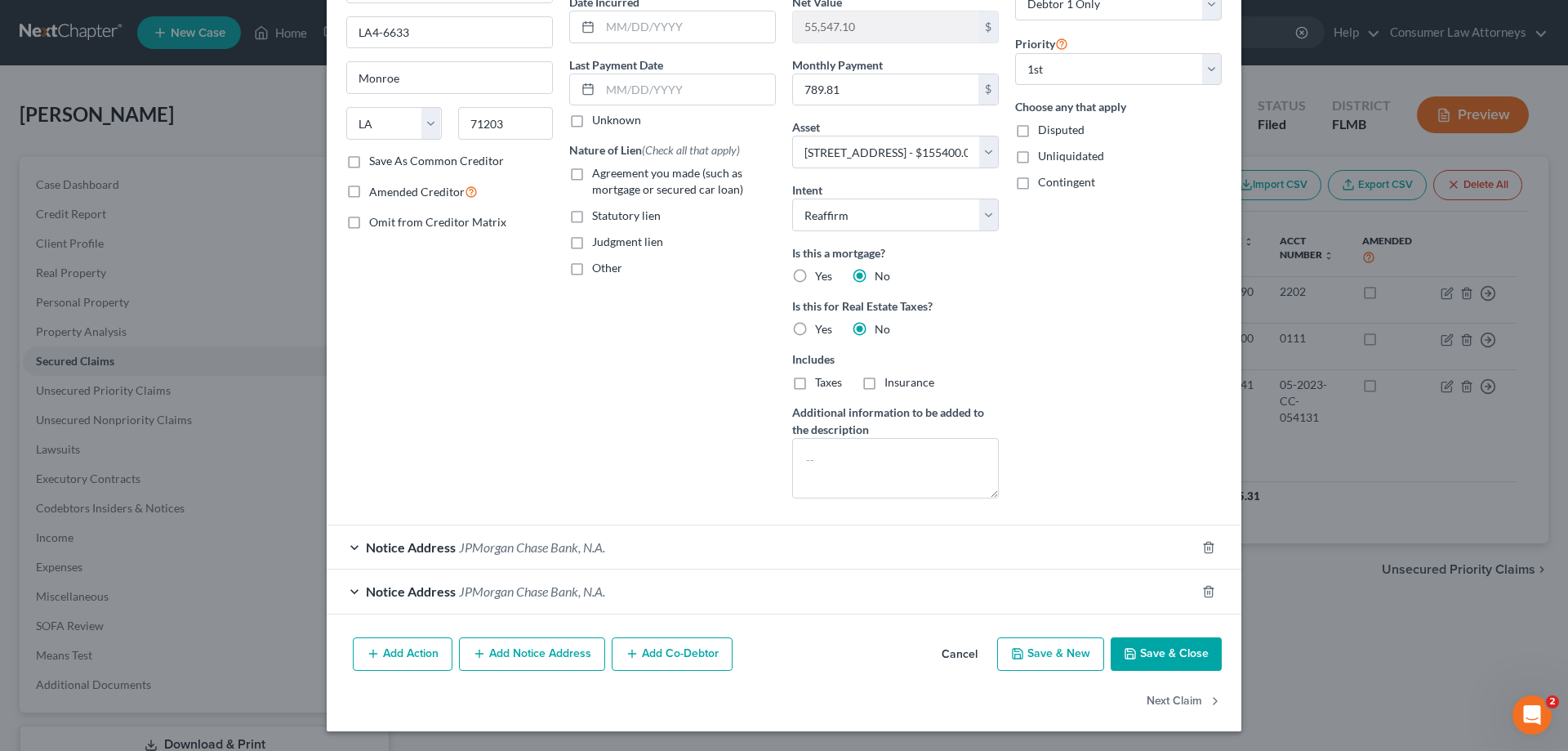
click at [1209, 662] on button "Save & Close" at bounding box center [1166, 654] width 111 height 34
select select
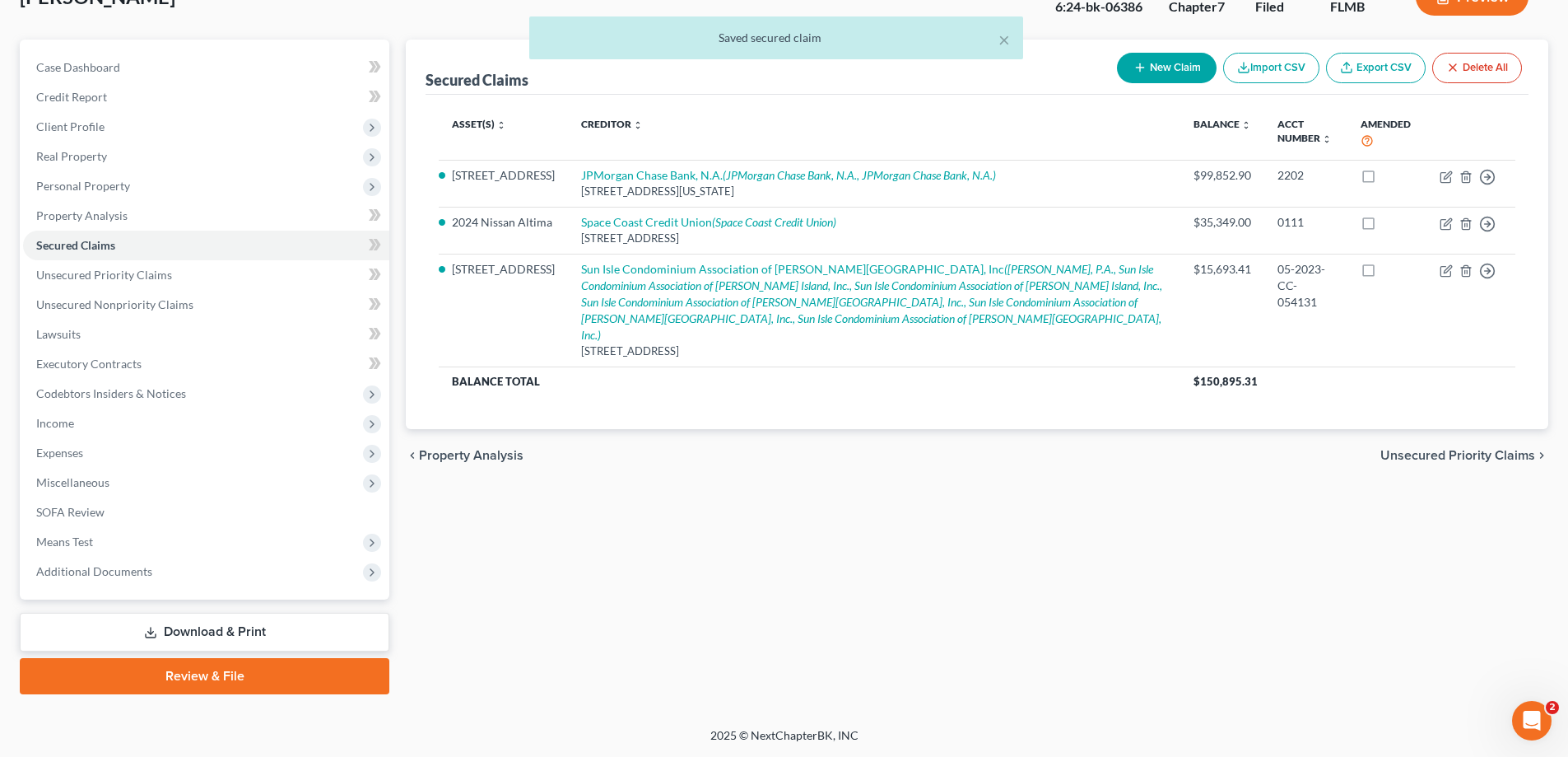
click at [203, 633] on link "Download & Print" at bounding box center [204, 632] width 370 height 39
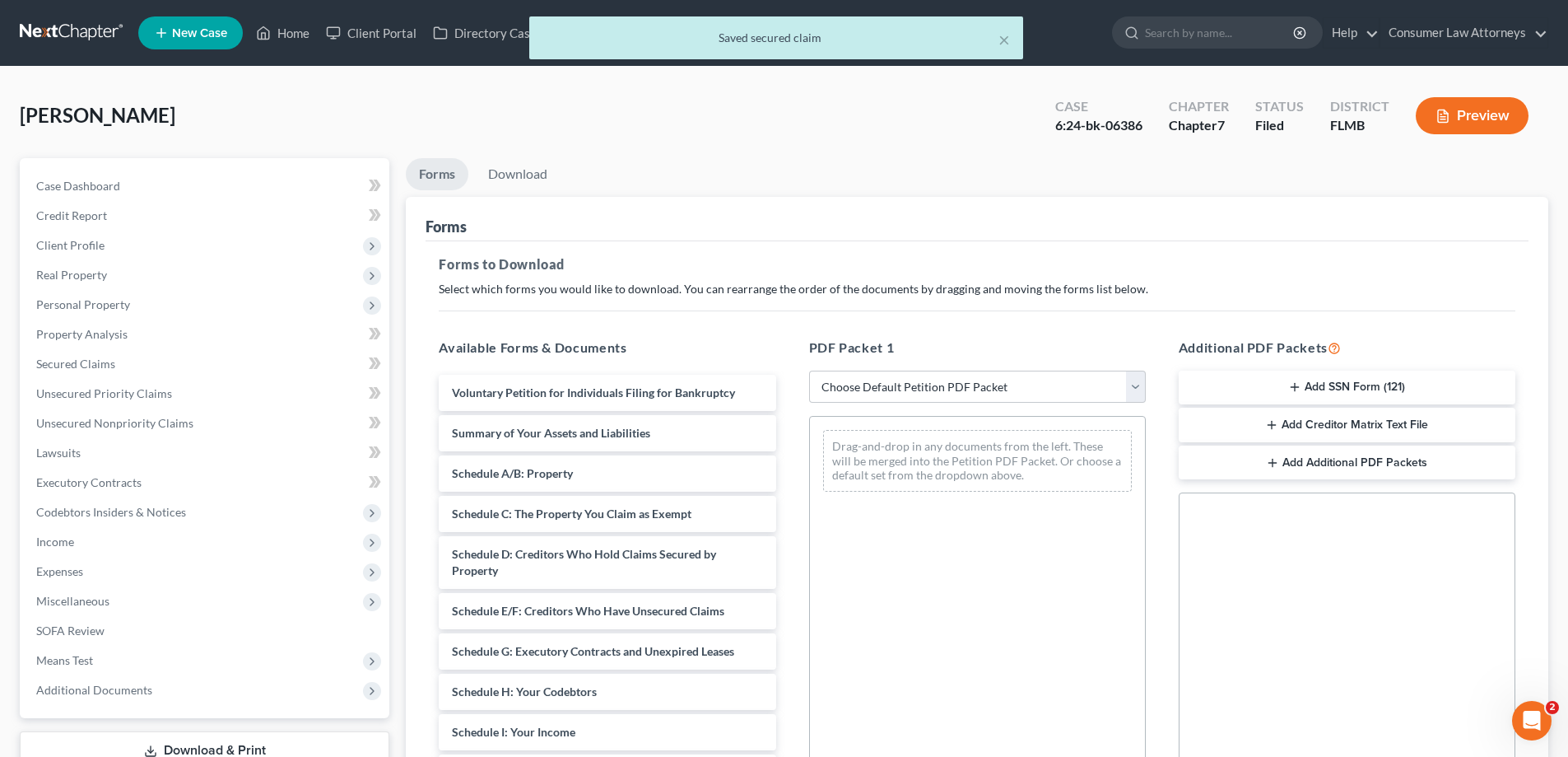
click at [803, 345] on div "PDF Packet 1 Choose Default Petition PDF Packet Complete Bankruptcy Petition (a…" at bounding box center [977, 603] width 370 height 558
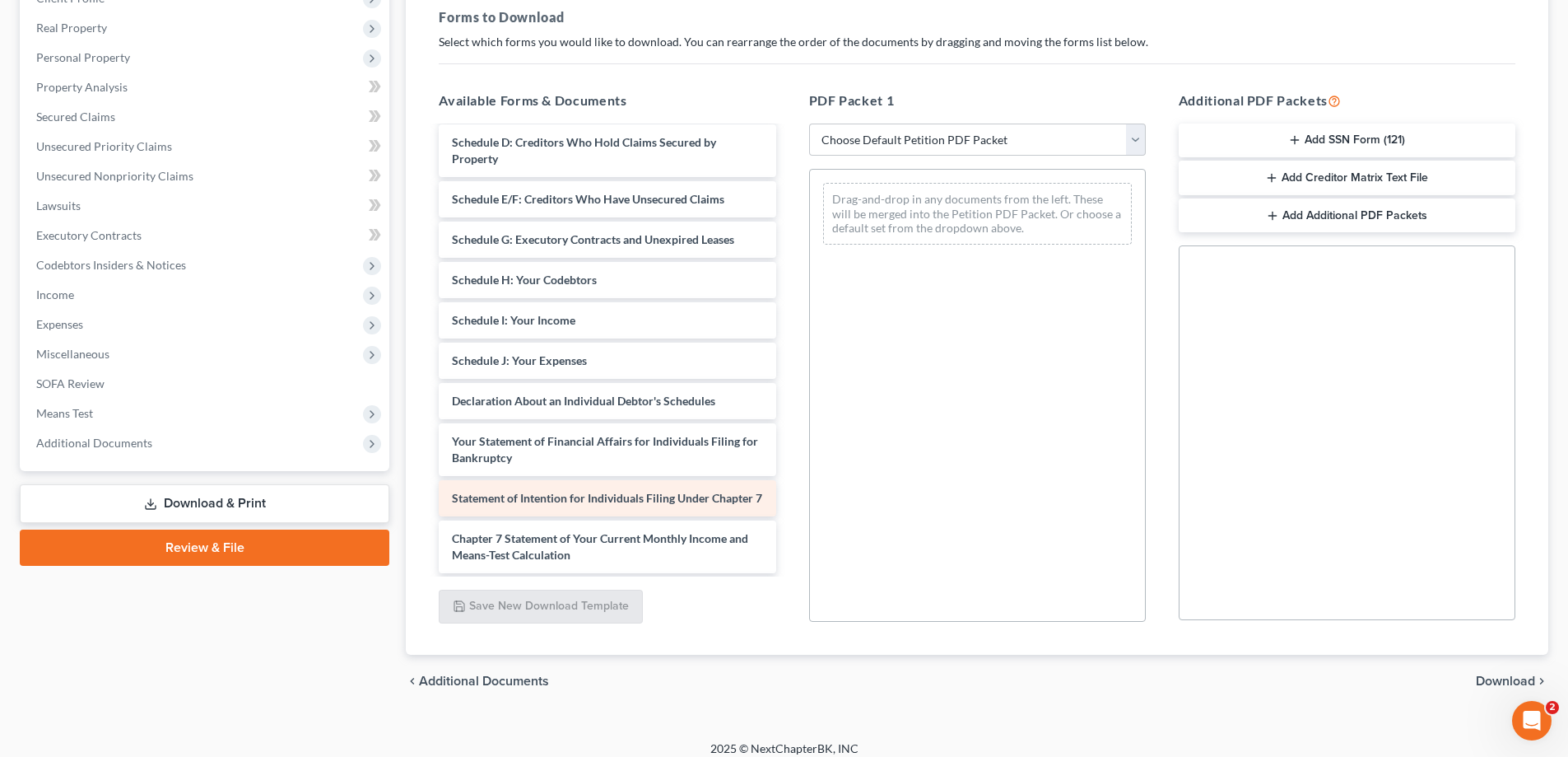
scroll to position [247, 0]
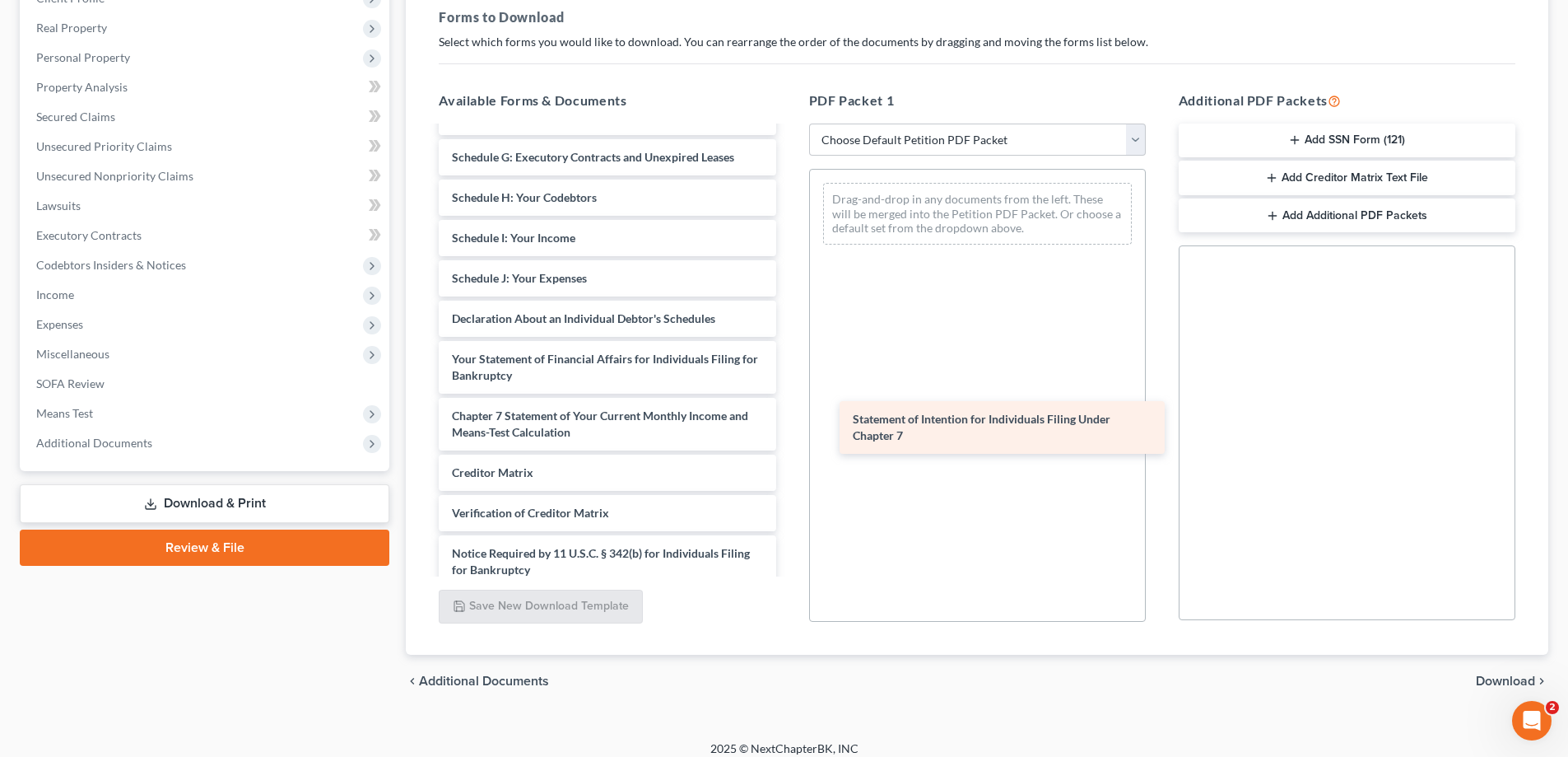
drag, startPoint x: 501, startPoint y: 421, endPoint x: 902, endPoint y: 424, distance: 401.0
click at [788, 424] on div "Statement of Intention for Individuals Filing Under Chapter 7 Voluntary Petitio…" at bounding box center [607, 254] width 363 height 748
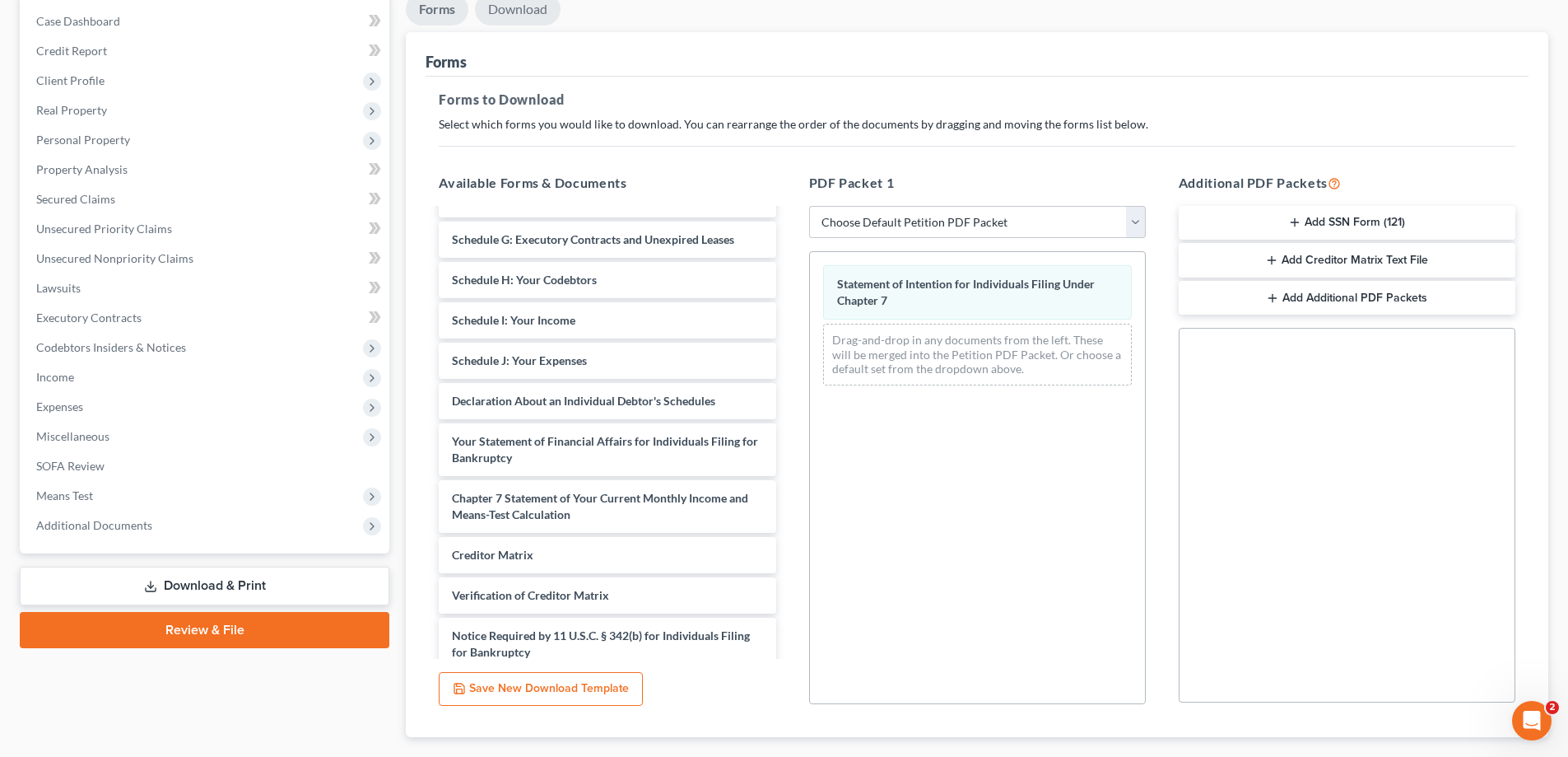
click at [528, 12] on link "Download" at bounding box center [517, 10] width 86 height 32
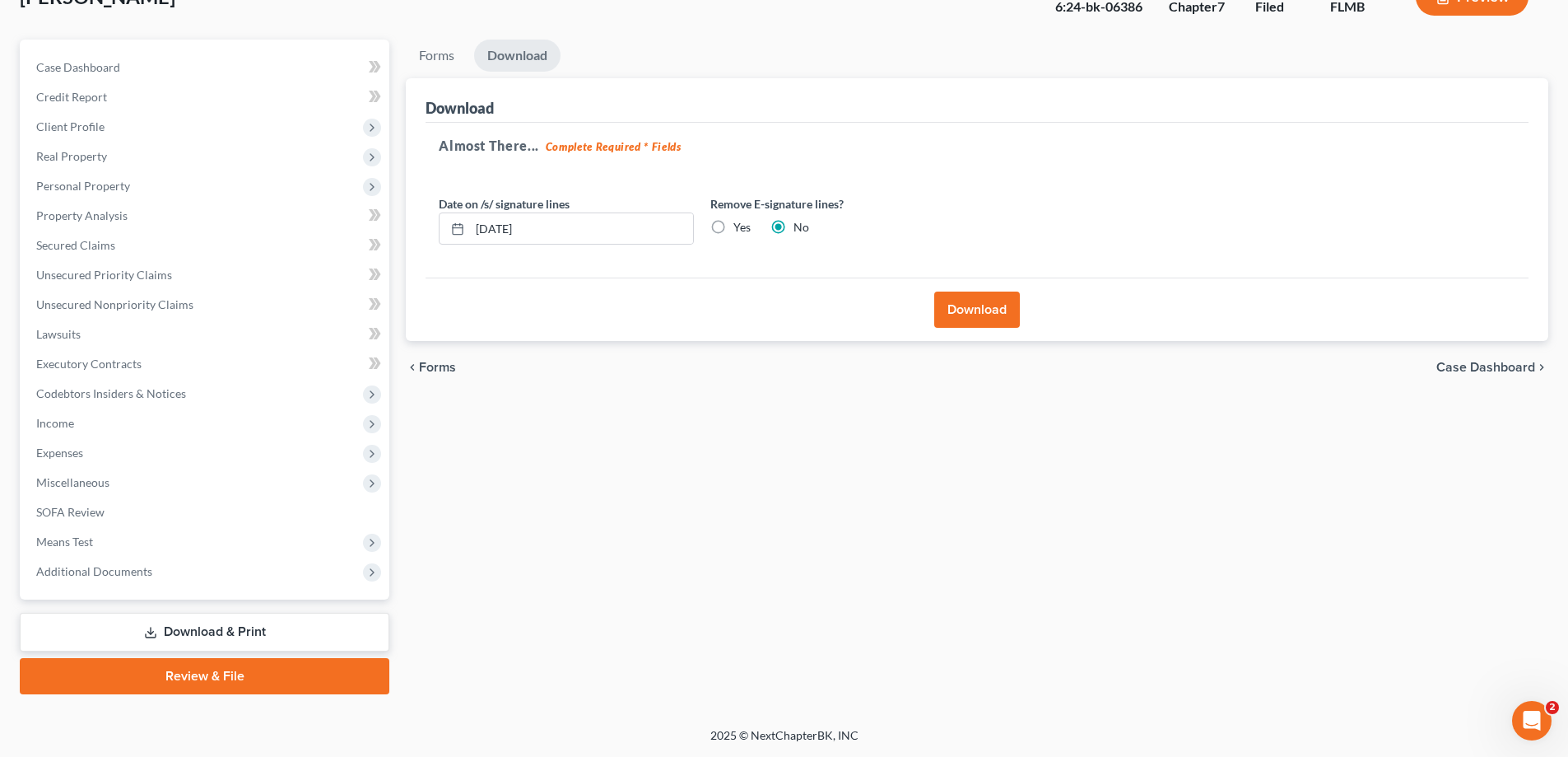
scroll to position [118, 0]
click at [985, 312] on button "Download" at bounding box center [976, 309] width 86 height 36
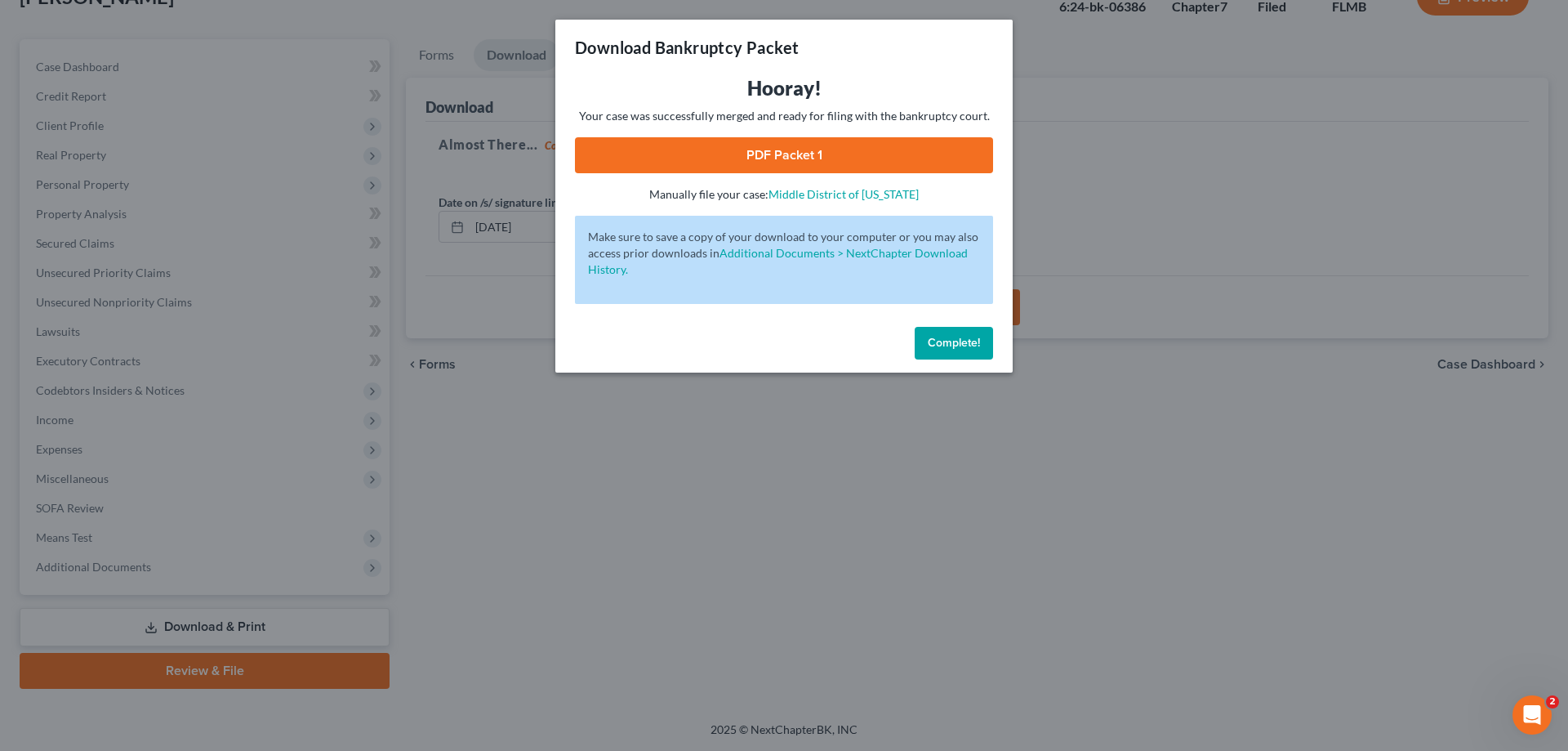
click at [789, 166] on link "PDF Packet 1" at bounding box center [784, 155] width 418 height 36
click at [963, 354] on button "Complete!" at bounding box center [954, 343] width 79 height 32
